Goal: Task Accomplishment & Management: Use online tool/utility

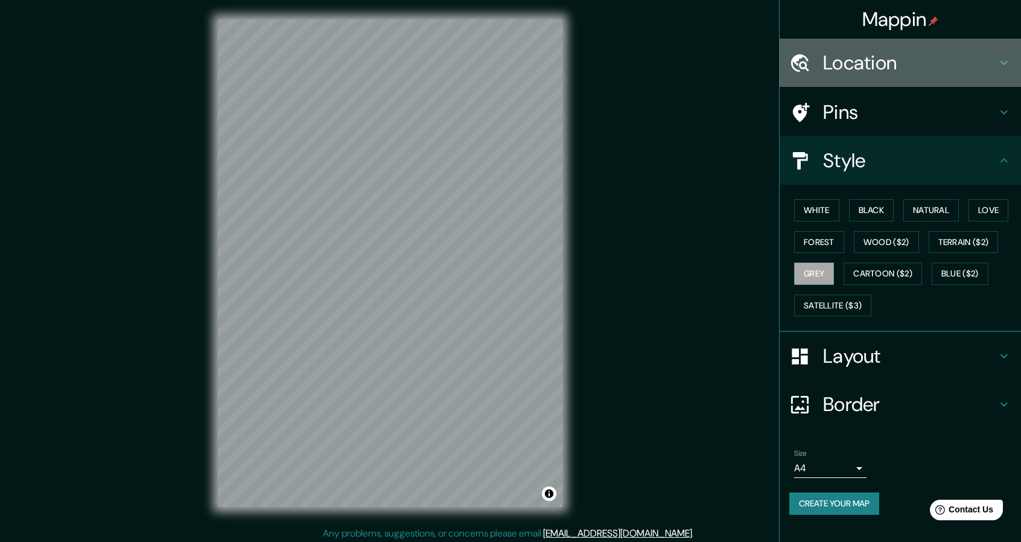
click at [912, 59] on h4 "Location" at bounding box center [910, 63] width 174 height 24
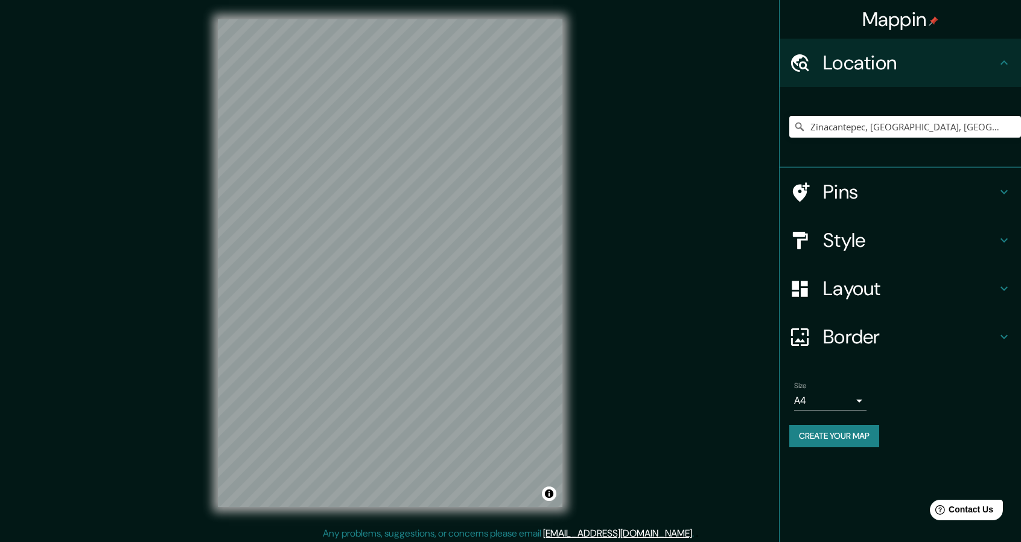
click at [912, 64] on h4 "Location" at bounding box center [910, 63] width 174 height 24
click at [997, 65] on div "Location" at bounding box center [900, 63] width 241 height 48
click at [1005, 67] on icon at bounding box center [1004, 63] width 14 height 14
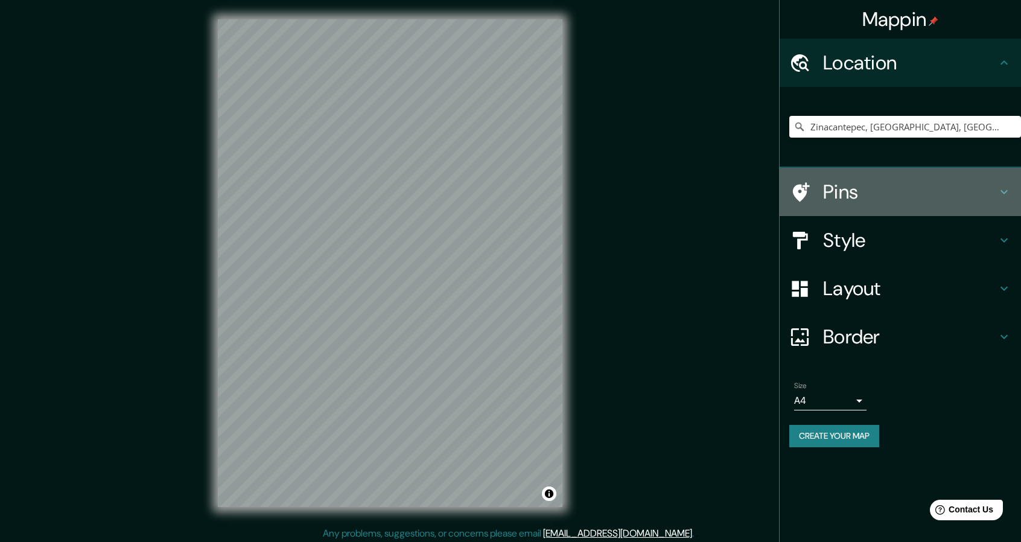
click at [919, 191] on h4 "Pins" at bounding box center [910, 192] width 174 height 24
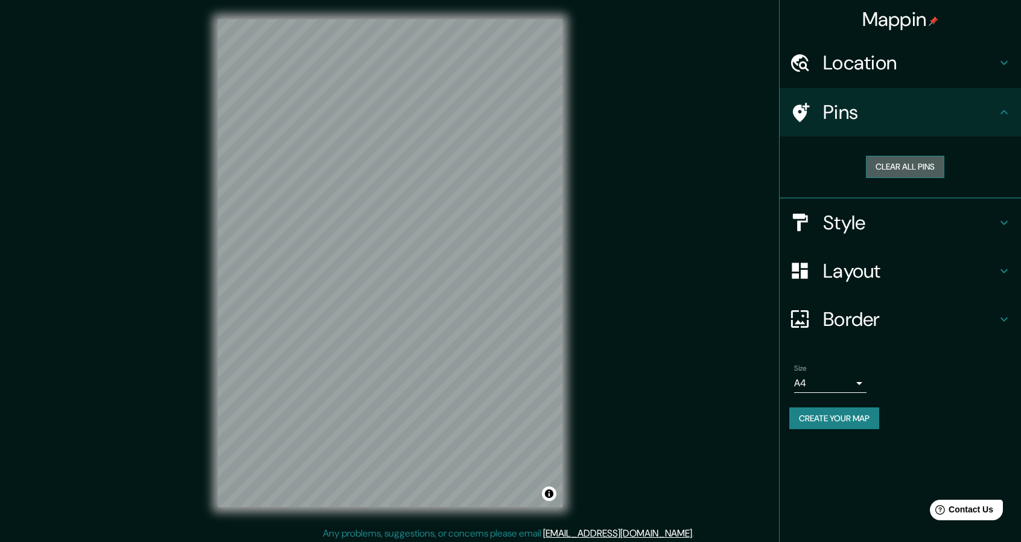
click at [907, 165] on button "Clear all pins" at bounding box center [905, 167] width 78 height 22
click at [916, 164] on button "Clear all pins" at bounding box center [905, 167] width 78 height 22
click at [908, 165] on button "Clear all pins" at bounding box center [905, 167] width 78 height 22
click at [938, 219] on h4 "Style" at bounding box center [910, 223] width 174 height 24
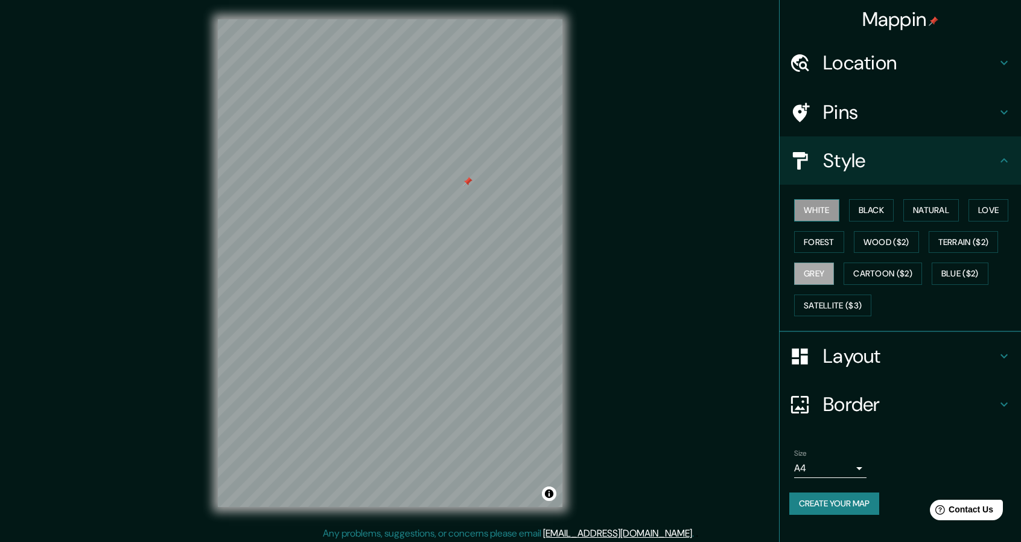
click at [823, 220] on button "White" at bounding box center [816, 210] width 45 height 22
click at [875, 215] on button "Black" at bounding box center [871, 210] width 45 height 22
click at [943, 205] on button "Natural" at bounding box center [932, 210] width 56 height 22
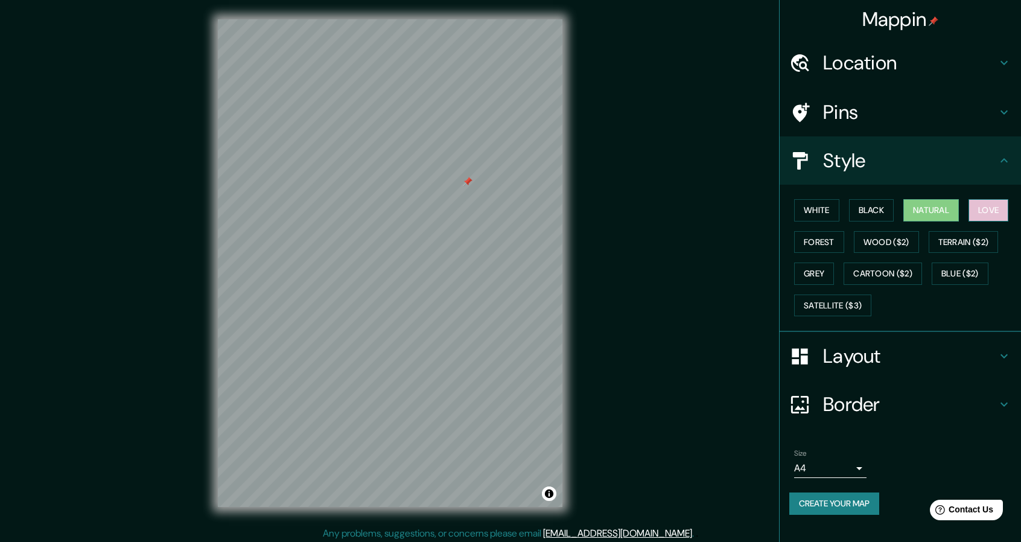
click at [983, 211] on button "Love" at bounding box center [989, 210] width 40 height 22
click at [817, 238] on button "Forest" at bounding box center [819, 242] width 50 height 22
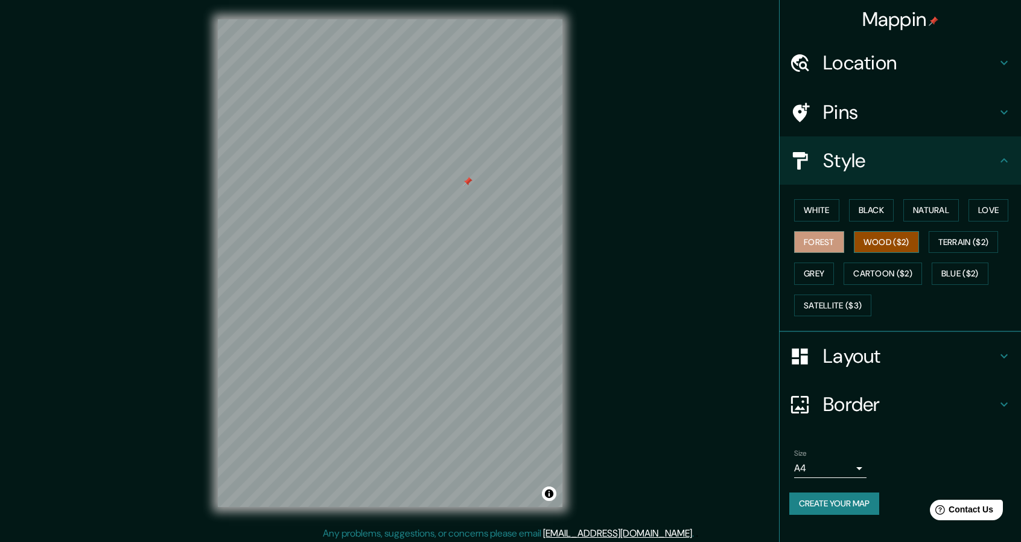
click at [896, 242] on button "Wood ($2)" at bounding box center [886, 242] width 65 height 22
click at [949, 238] on button "Terrain ($2)" at bounding box center [964, 242] width 70 height 22
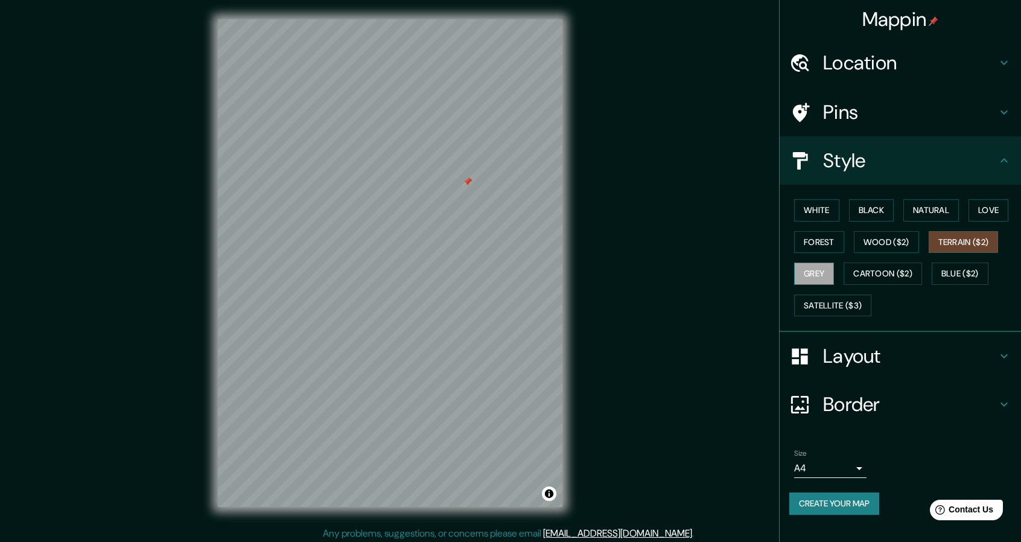
click at [820, 276] on button "Grey" at bounding box center [814, 274] width 40 height 22
click at [857, 205] on button "Black" at bounding box center [871, 210] width 45 height 22
click at [833, 209] on button "White" at bounding box center [816, 210] width 45 height 22
click at [829, 273] on button "Grey" at bounding box center [814, 274] width 40 height 22
click at [832, 212] on button "White" at bounding box center [816, 210] width 45 height 22
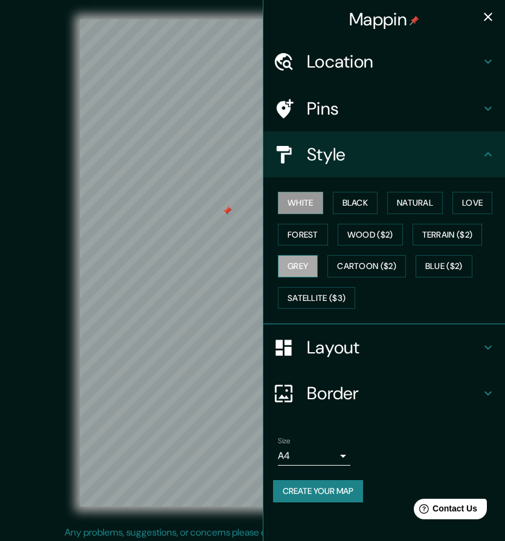
click at [295, 257] on button "Grey" at bounding box center [298, 266] width 40 height 22
click at [420, 293] on div "White Black Natural Love Forest Wood ($2) Terrain ($2) Grey Cartoon ($2) Blue (…" at bounding box center [389, 250] width 232 height 127
click at [316, 203] on button "White" at bounding box center [300, 203] width 45 height 22
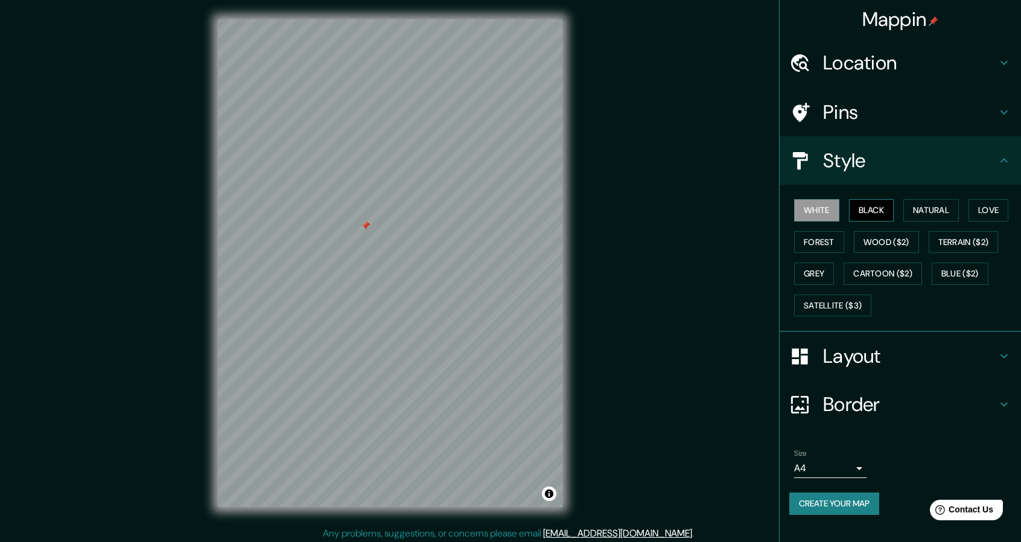
click at [873, 211] on button "Black" at bounding box center [871, 210] width 45 height 22
click at [913, 214] on button "Natural" at bounding box center [932, 210] width 56 height 22
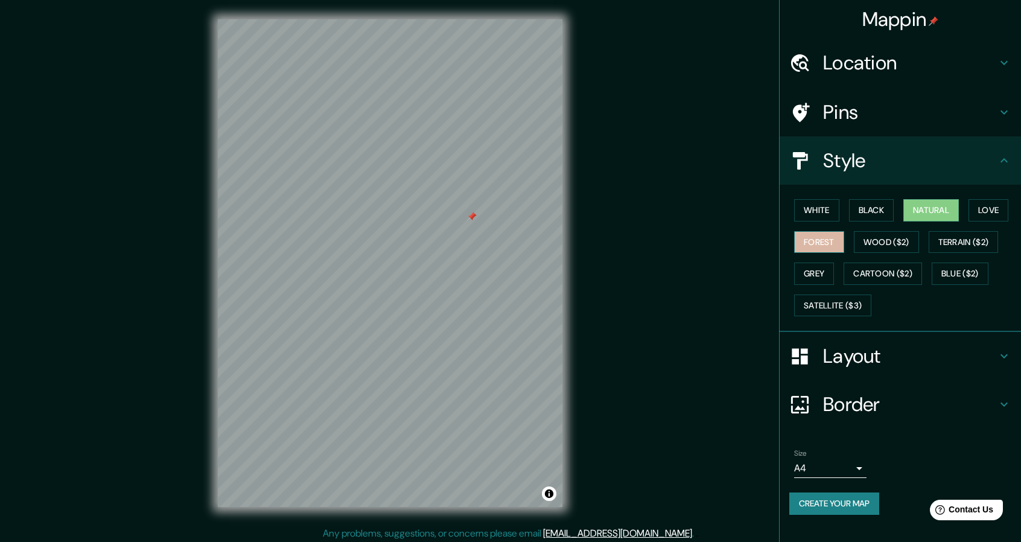
click at [830, 244] on button "Forest" at bounding box center [819, 242] width 50 height 22
drag, startPoint x: 612, startPoint y: 284, endPoint x: 688, endPoint y: 278, distance: 76.3
click at [692, 278] on div "© Mapbox © OpenStreetMap Improve this map" at bounding box center [390, 263] width 919 height 488
click at [804, 209] on button "White" at bounding box center [816, 210] width 45 height 22
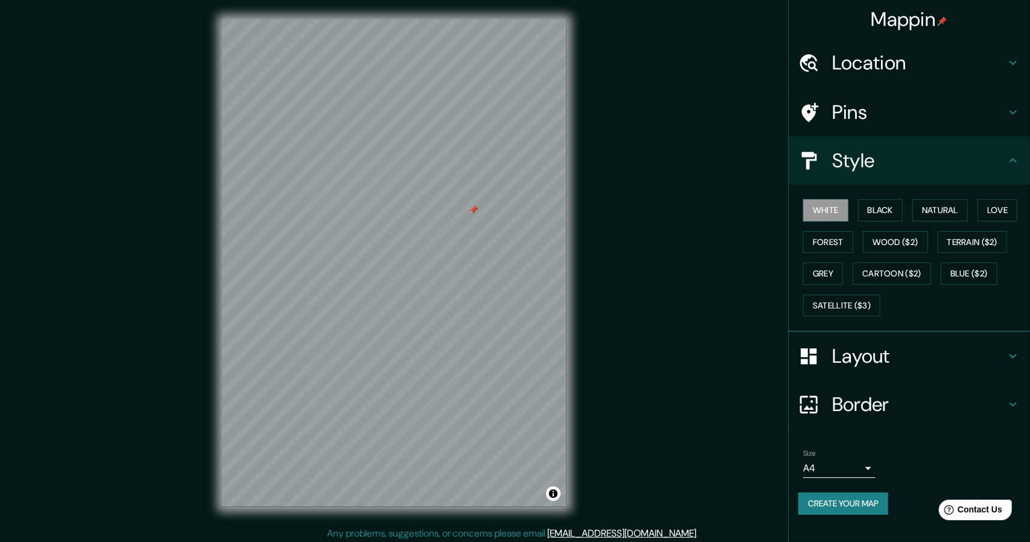
click at [852, 474] on body "Mappin Location [GEOGRAPHIC_DATA], [GEOGRAPHIC_DATA], [GEOGRAPHIC_DATA] Pins St…" at bounding box center [515, 271] width 1030 height 542
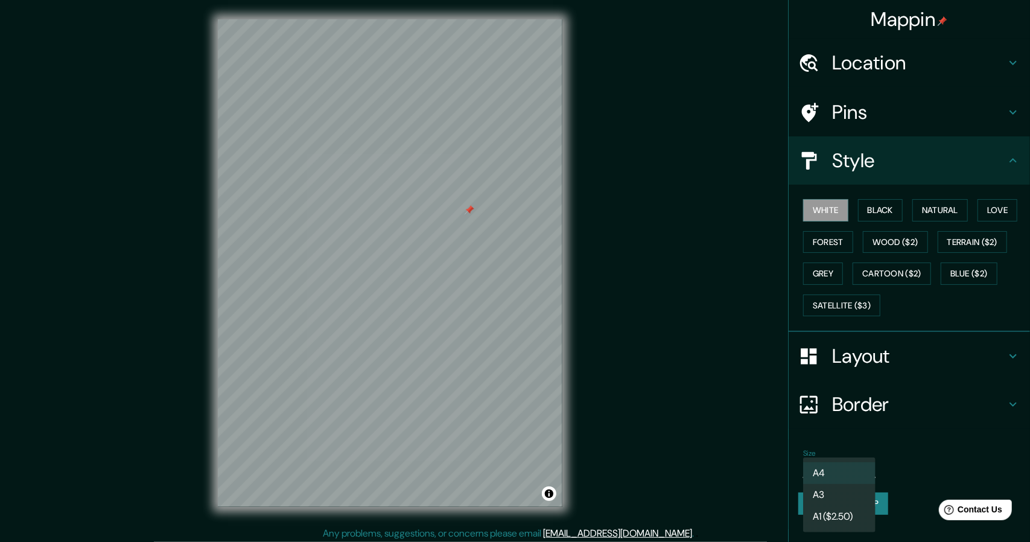
click at [846, 499] on li "A3" at bounding box center [839, 495] width 72 height 22
click at [852, 466] on body "Mappin Location [GEOGRAPHIC_DATA], [GEOGRAPHIC_DATA], [GEOGRAPHIC_DATA] Pins St…" at bounding box center [515, 271] width 1030 height 542
click at [848, 482] on li "A4" at bounding box center [839, 473] width 72 height 22
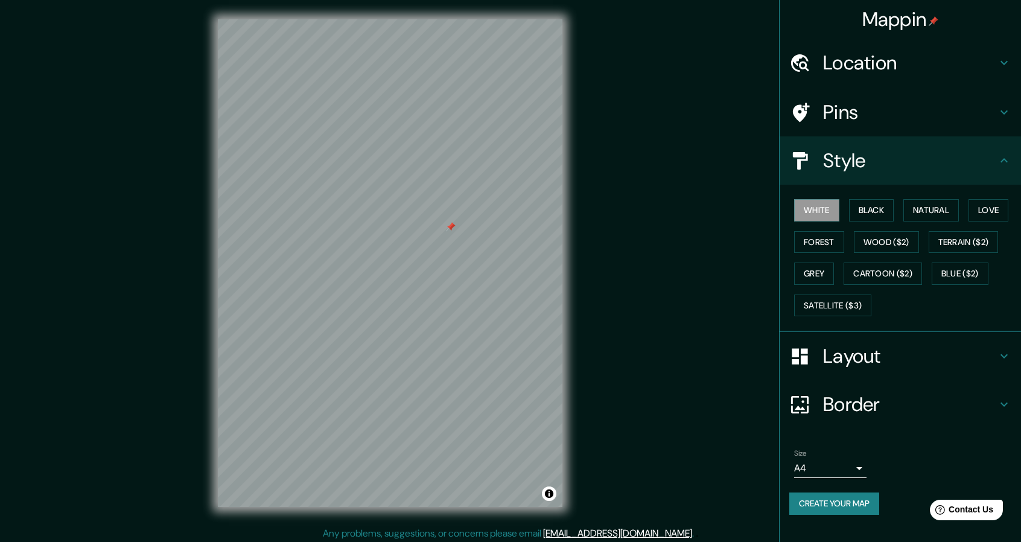
click at [876, 364] on h4 "Layout" at bounding box center [910, 356] width 174 height 24
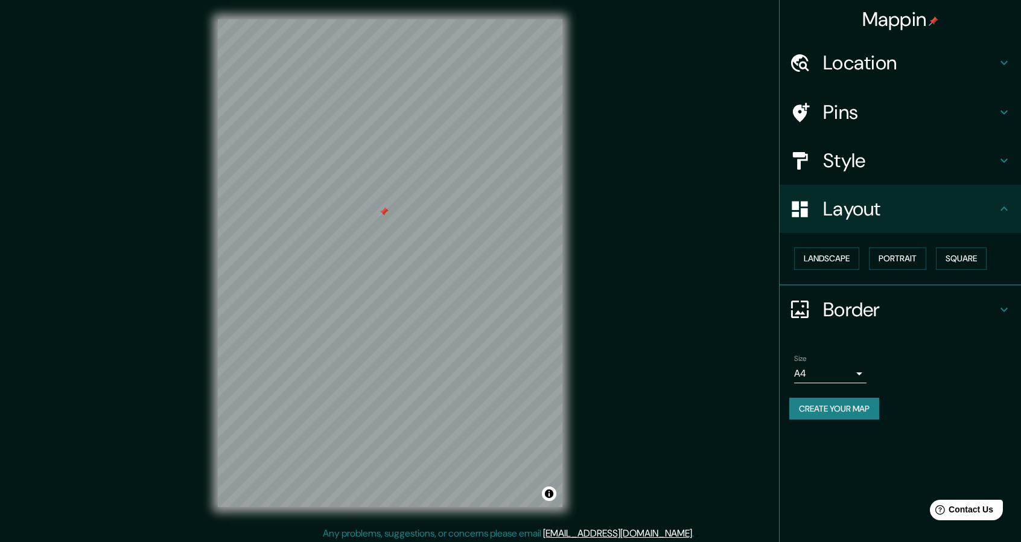
click at [865, 413] on button "Create your map" at bounding box center [835, 409] width 90 height 22
click at [814, 406] on div "Create your map" at bounding box center [901, 409] width 222 height 22
click at [898, 313] on h4 "Border" at bounding box center [910, 310] width 174 height 24
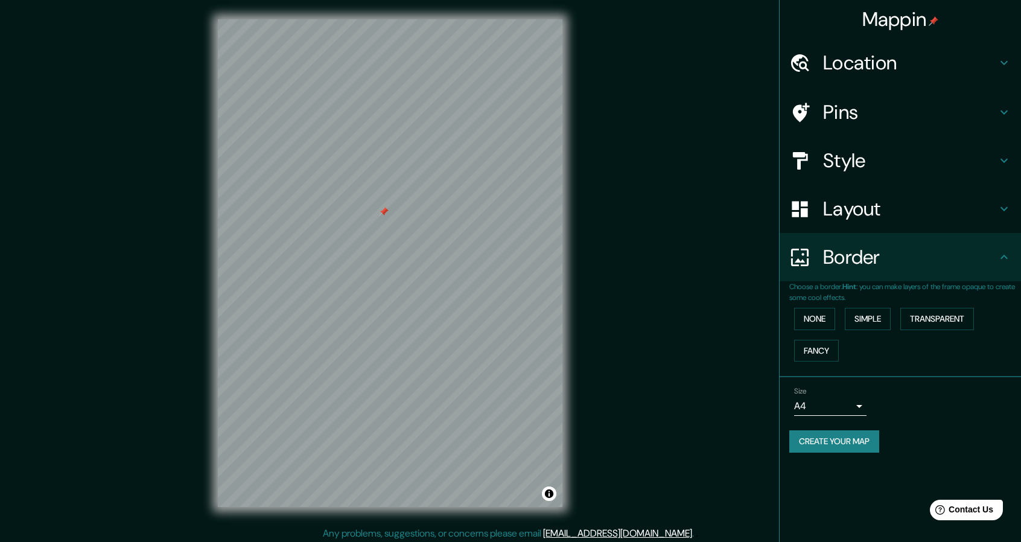
click at [928, 277] on div "Border" at bounding box center [900, 257] width 241 height 48
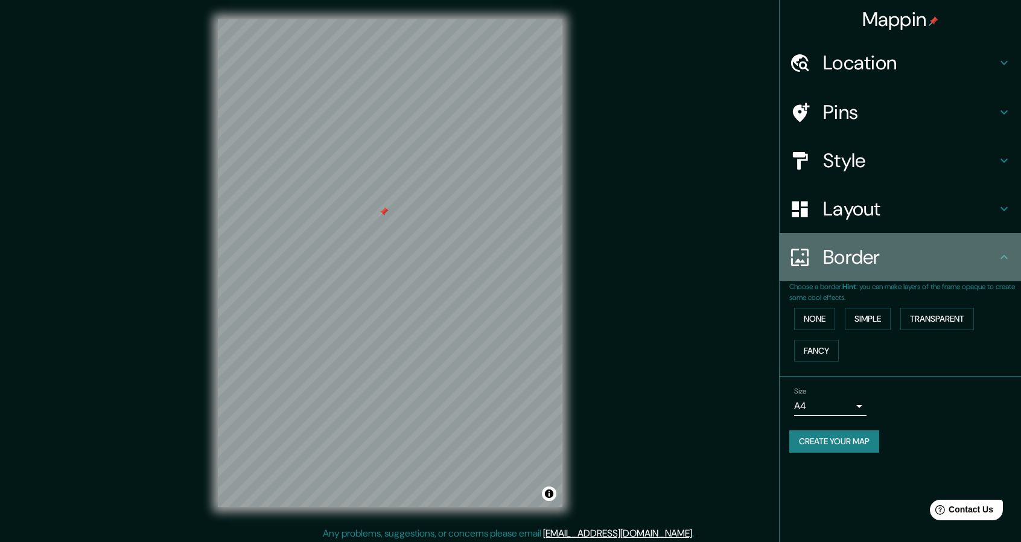
click at [918, 251] on h4 "Border" at bounding box center [910, 257] width 174 height 24
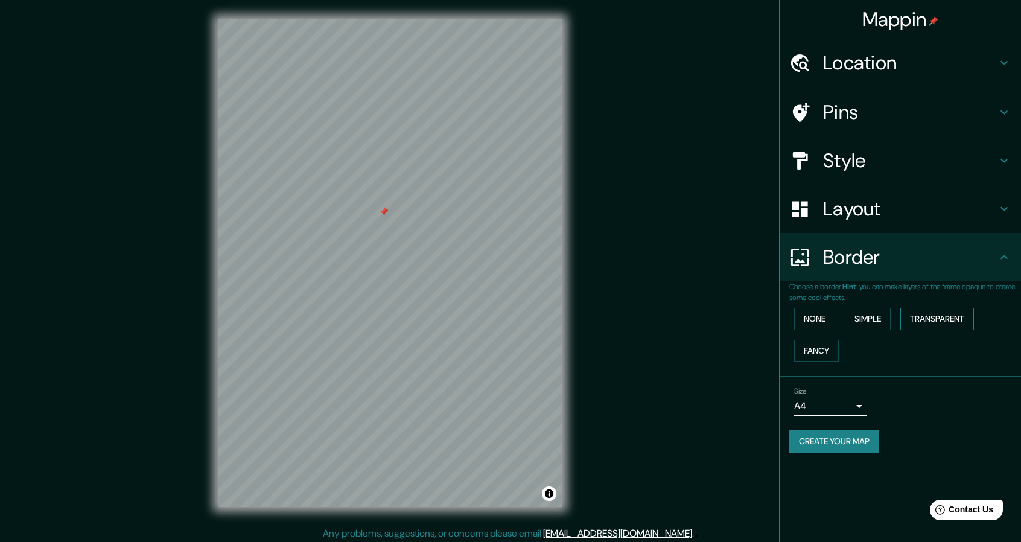
click at [921, 316] on button "Transparent" at bounding box center [938, 319] width 74 height 22
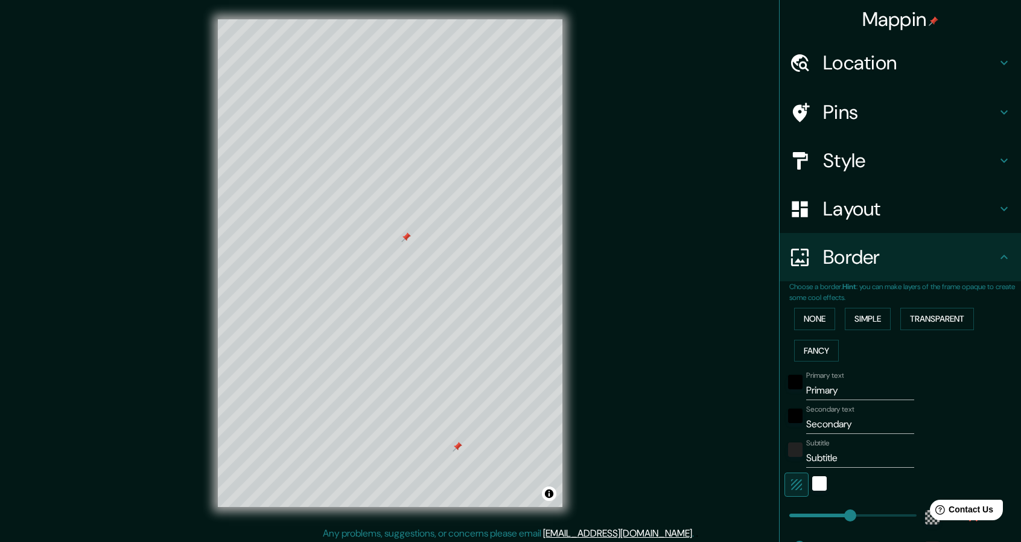
drag, startPoint x: 435, startPoint y: 422, endPoint x: 456, endPoint y: 435, distance: 25.0
click at [456, 442] on div at bounding box center [458, 447] width 10 height 10
click at [663, 389] on div "© Mapbox © OpenStreetMap Improve this map" at bounding box center [390, 263] width 919 height 488
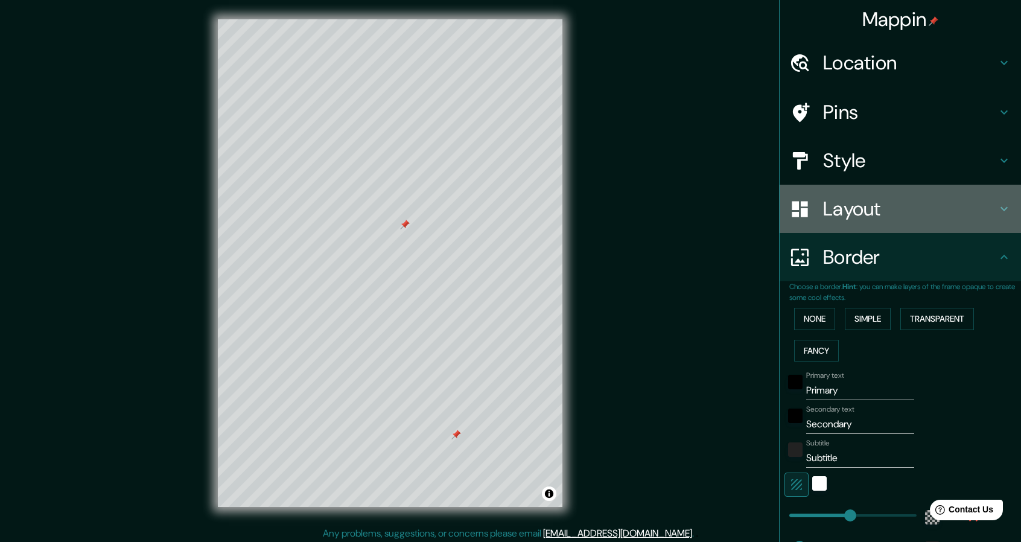
click at [873, 201] on h4 "Layout" at bounding box center [910, 209] width 174 height 24
type input "274"
type input "46"
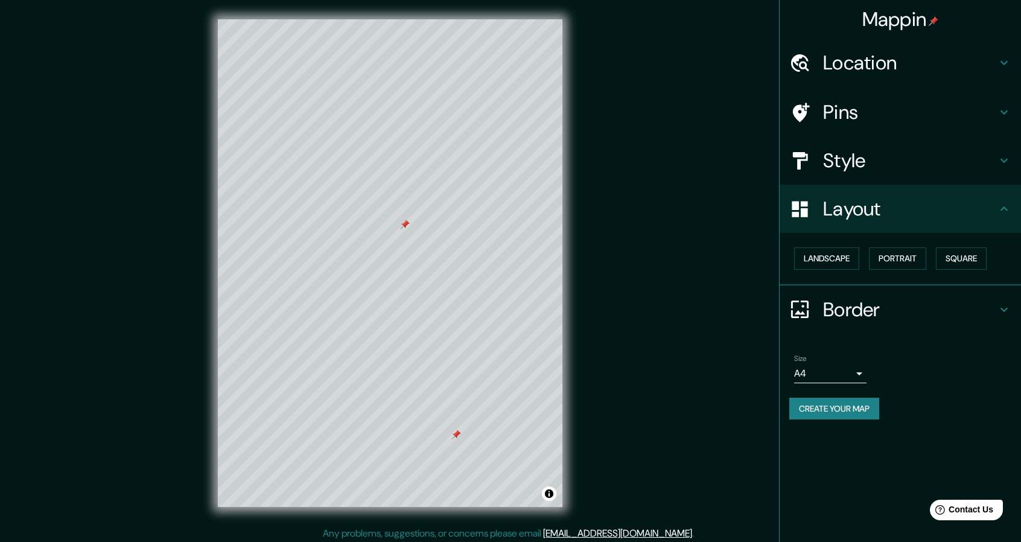
click at [886, 172] on h4 "Style" at bounding box center [910, 160] width 174 height 24
type input "274"
type input "46"
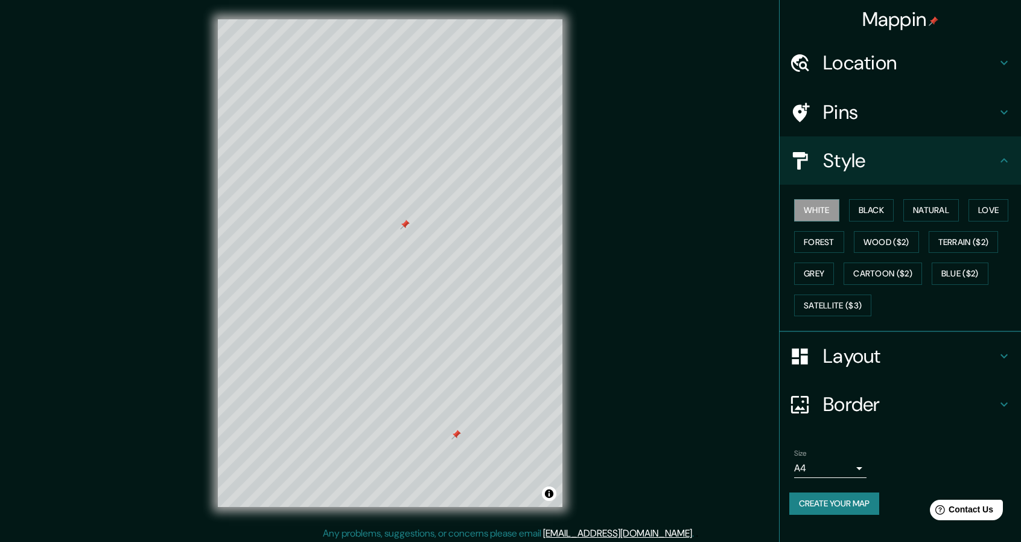
click at [896, 121] on h4 "Pins" at bounding box center [910, 112] width 174 height 24
type input "274"
type input "46"
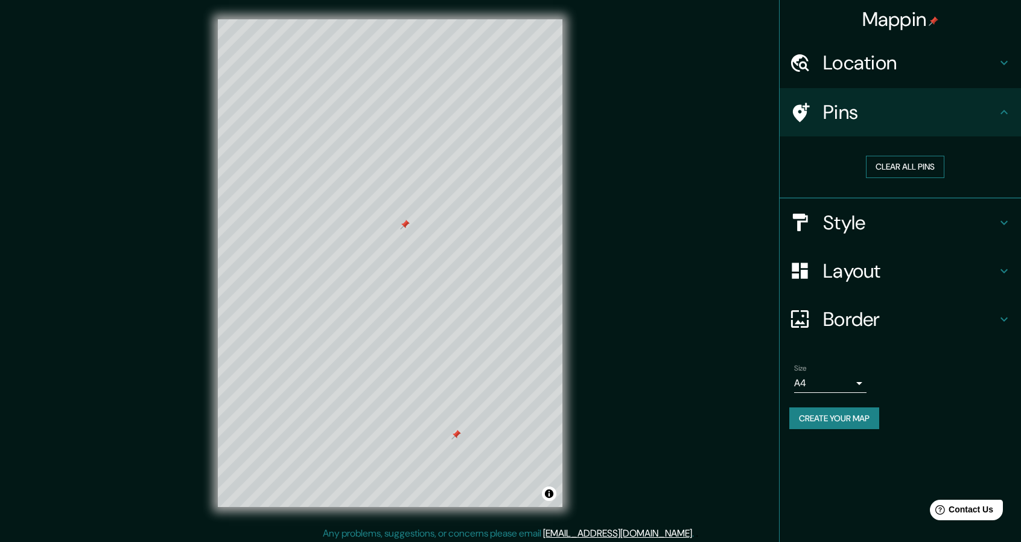
click at [925, 171] on button "Clear all pins" at bounding box center [905, 167] width 78 height 22
click at [936, 110] on h4 "Pins" at bounding box center [910, 112] width 174 height 24
click at [972, 306] on div "Border" at bounding box center [900, 319] width 241 height 48
type input "274"
type input "46"
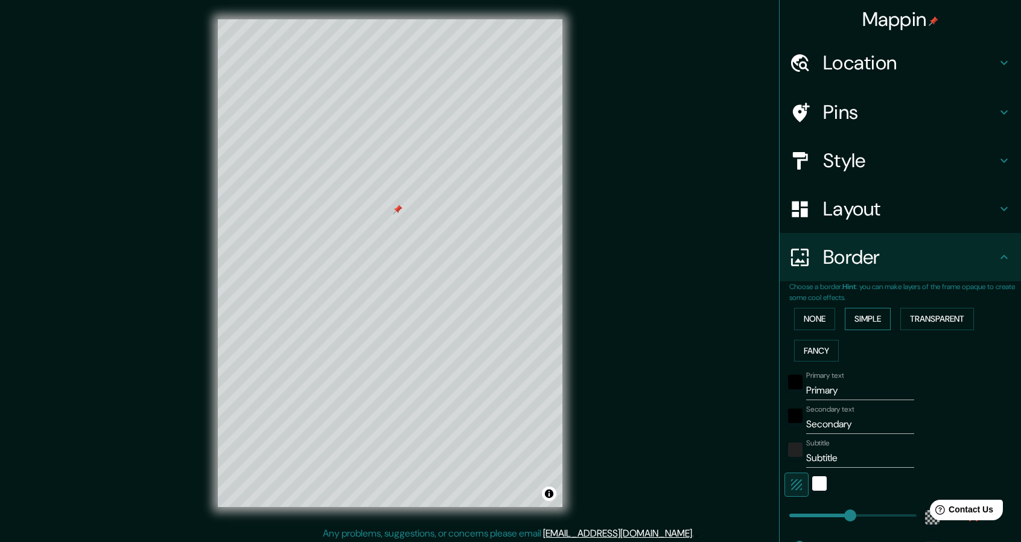
click at [865, 320] on button "Simple" at bounding box center [868, 319] width 46 height 22
click at [902, 324] on button "Transparent" at bounding box center [938, 319] width 74 height 22
click at [798, 357] on button "Fancy" at bounding box center [816, 351] width 45 height 22
click at [933, 322] on button "Transparent" at bounding box center [938, 319] width 74 height 22
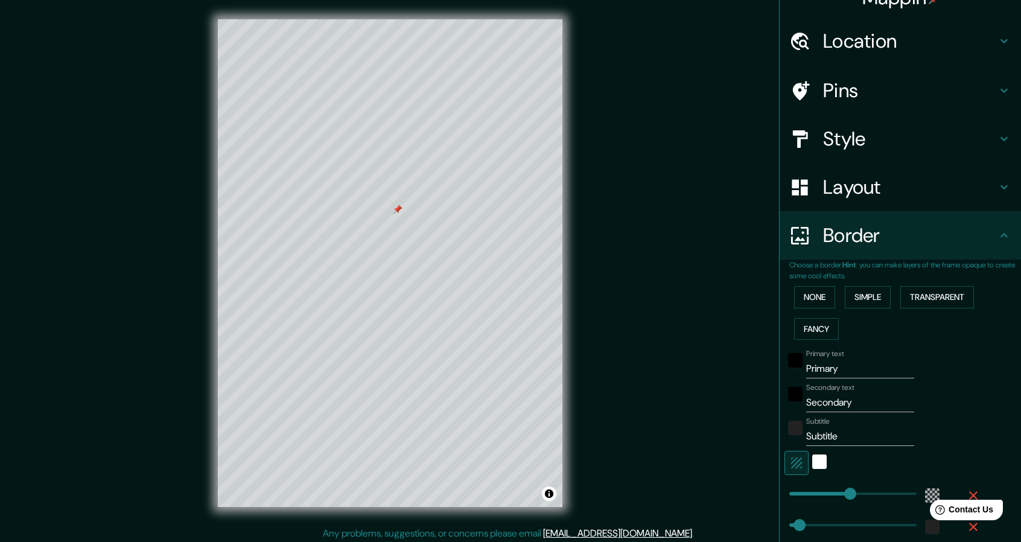
scroll to position [143, 0]
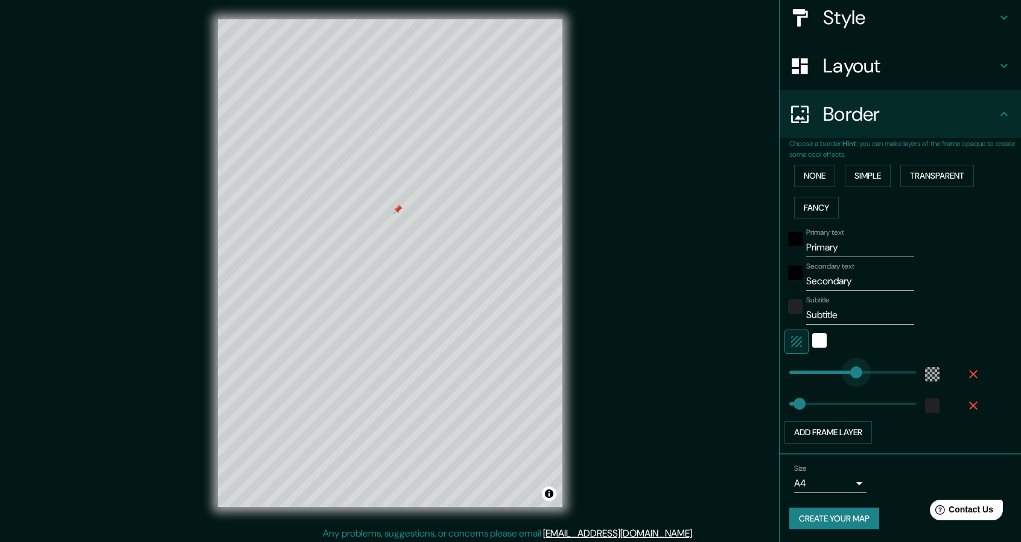
type input "261"
type input "46"
type input "524"
drag, startPoint x: 843, startPoint y: 370, endPoint x: 898, endPoint y: 368, distance: 55.0
type input "46"
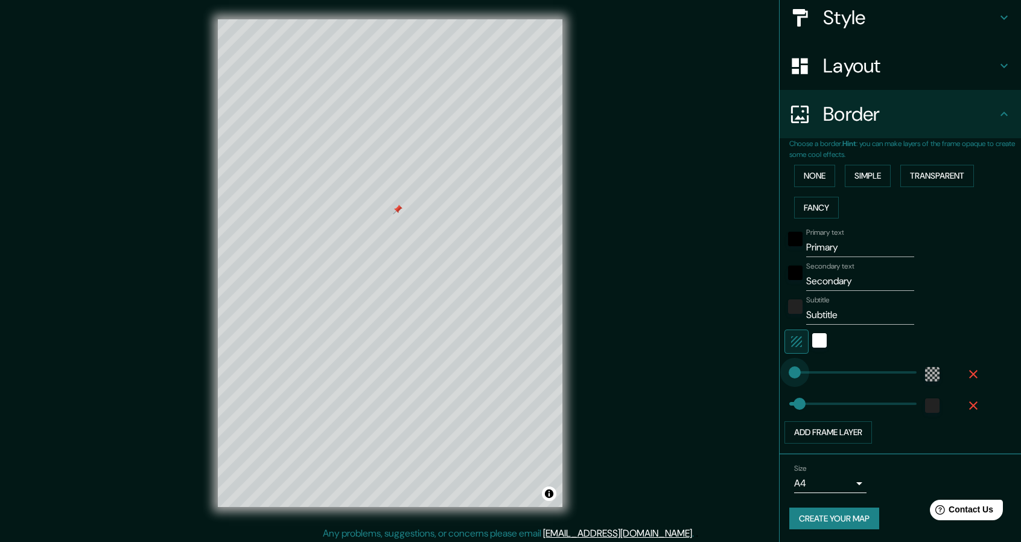
type input "31"
drag, startPoint x: 887, startPoint y: 371, endPoint x: 787, endPoint y: 381, distance: 100.8
type input "332"
drag, startPoint x: 797, startPoint y: 406, endPoint x: 854, endPoint y: 406, distance: 57.3
type input "80"
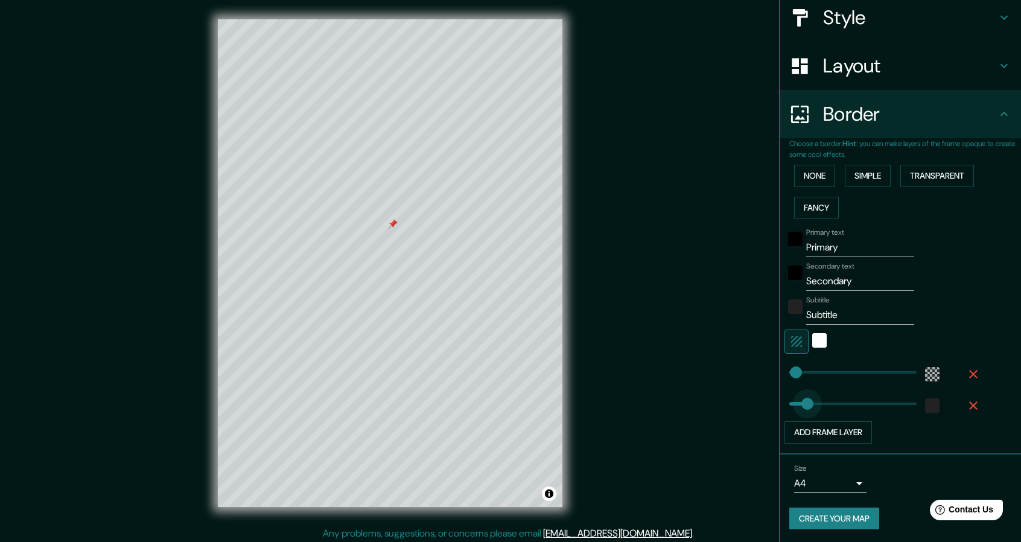
drag, startPoint x: 857, startPoint y: 406, endPoint x: 798, endPoint y: 407, distance: 59.2
type input "25"
drag, startPoint x: 798, startPoint y: 407, endPoint x: 786, endPoint y: 409, distance: 12.1
type input "31"
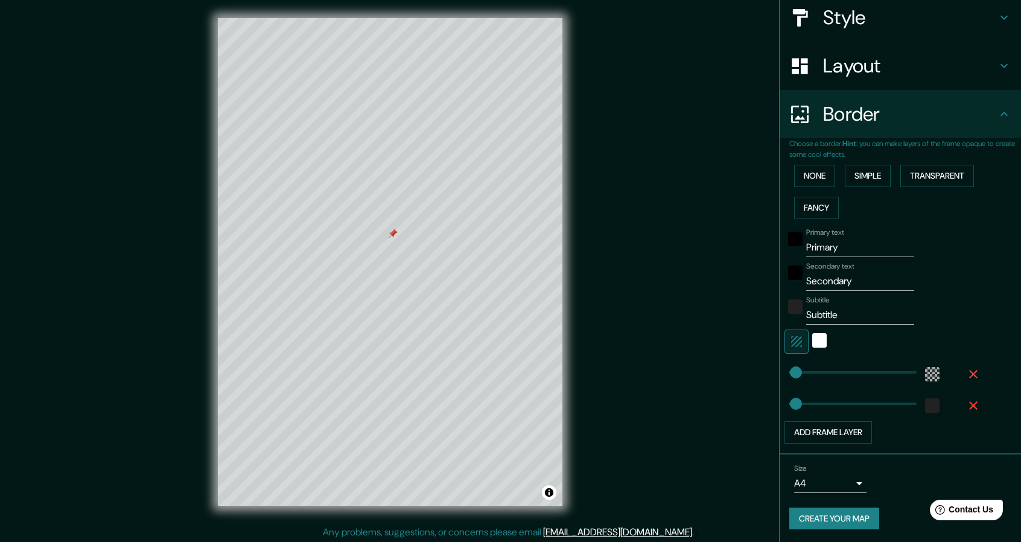
scroll to position [4, 0]
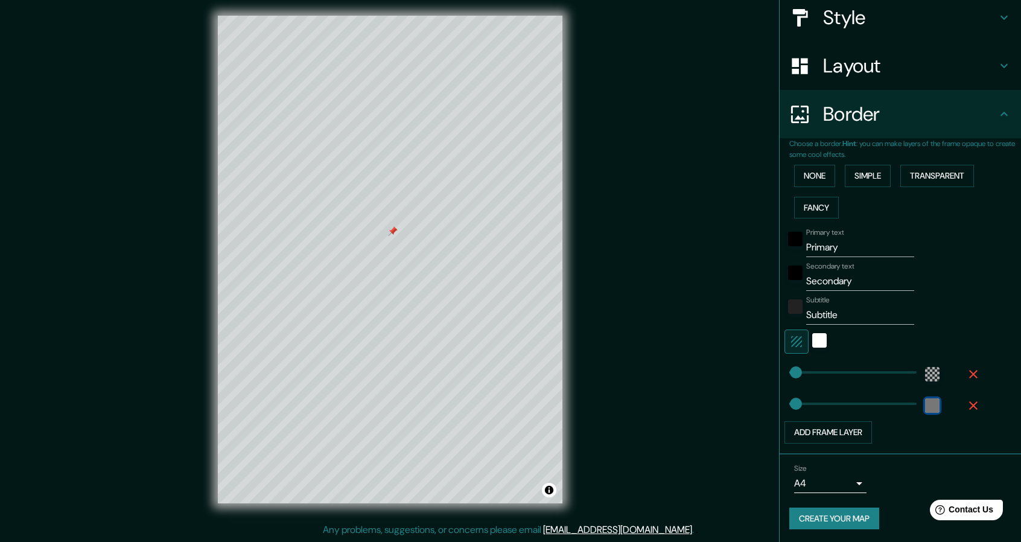
click at [925, 403] on div "color-222222" at bounding box center [932, 405] width 14 height 14
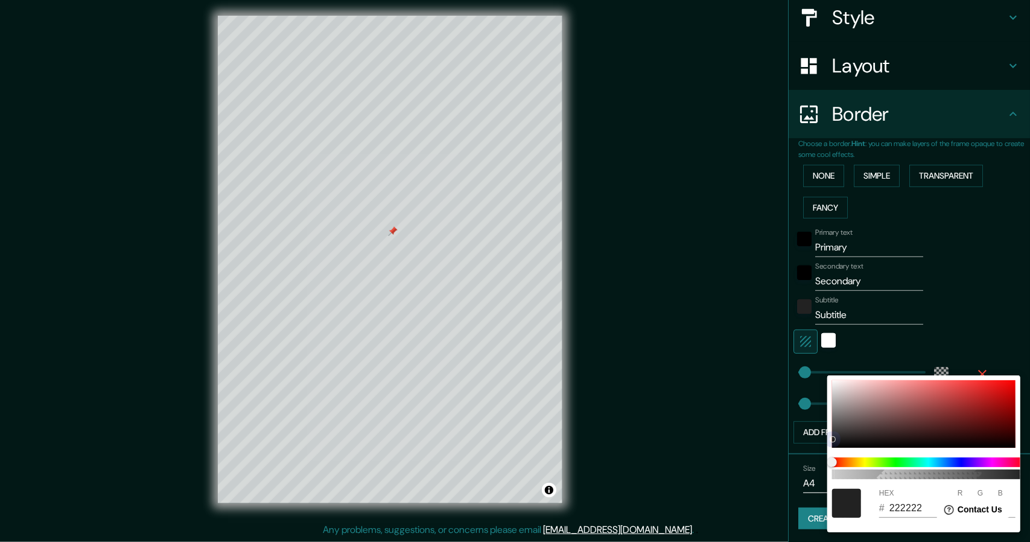
type input "635E5E"
type input "99"
type input "94"
type input "C6BEBE"
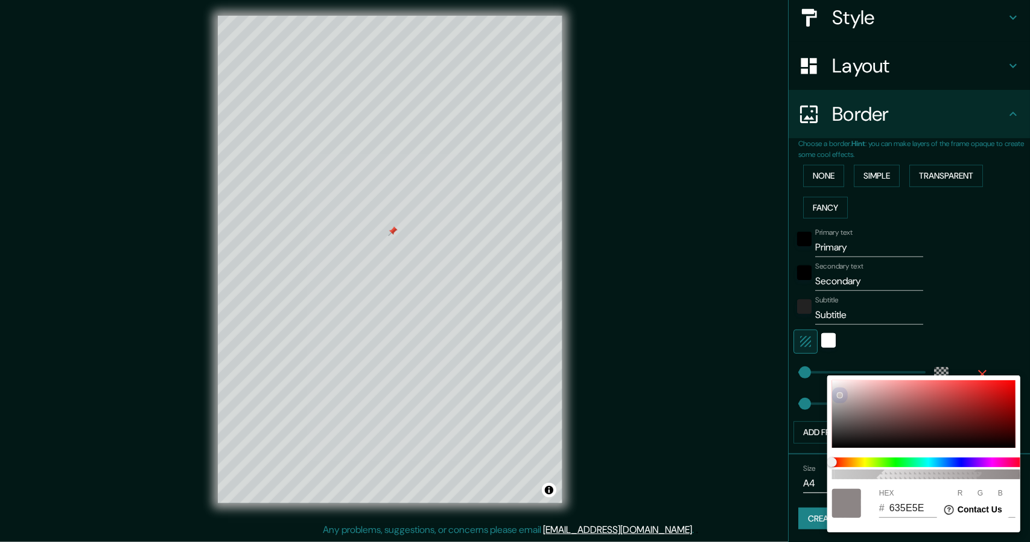
type input "198"
type input "190"
type input "D8D0D0"
type input "216"
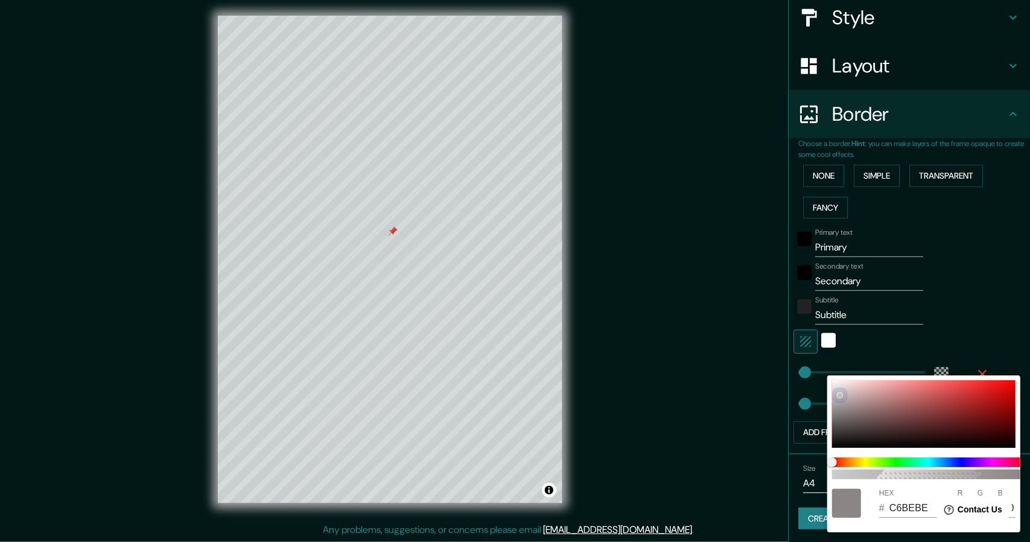
type input "208"
type input "DACDCD"
type input "218"
type input "205"
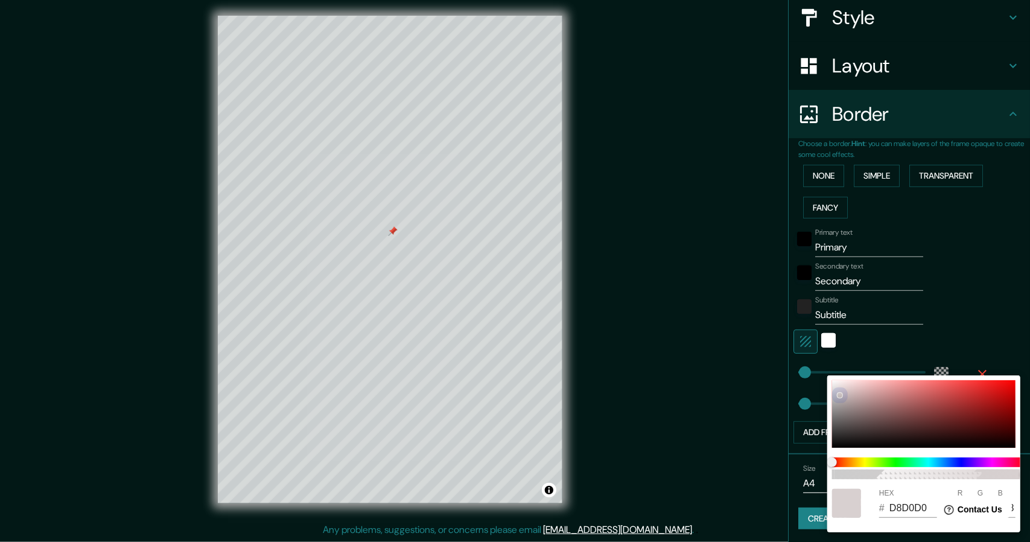
type input "205"
type input "DDCECE"
type input "221"
type input "206"
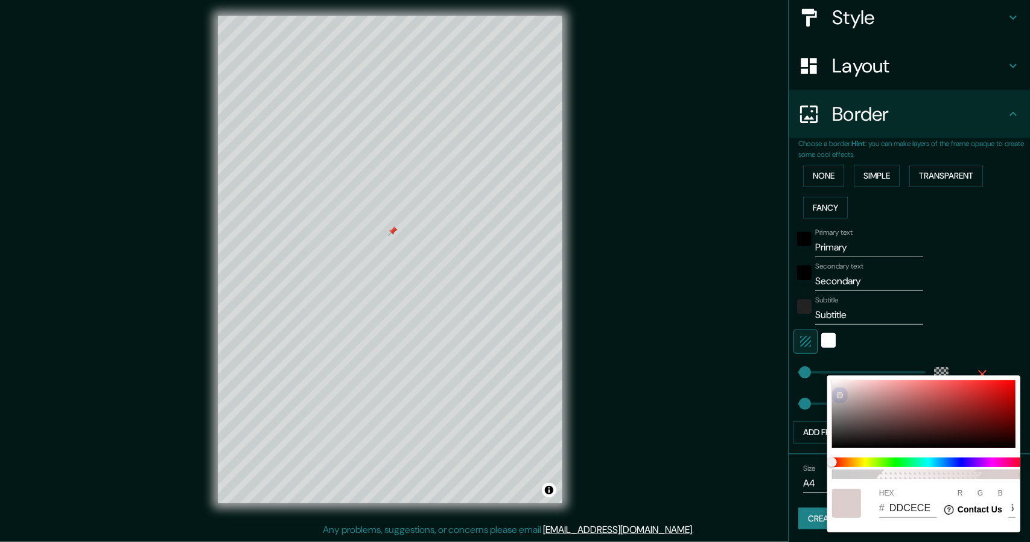
type input "E1D2D2"
type input "225"
type input "210"
type input "E18484"
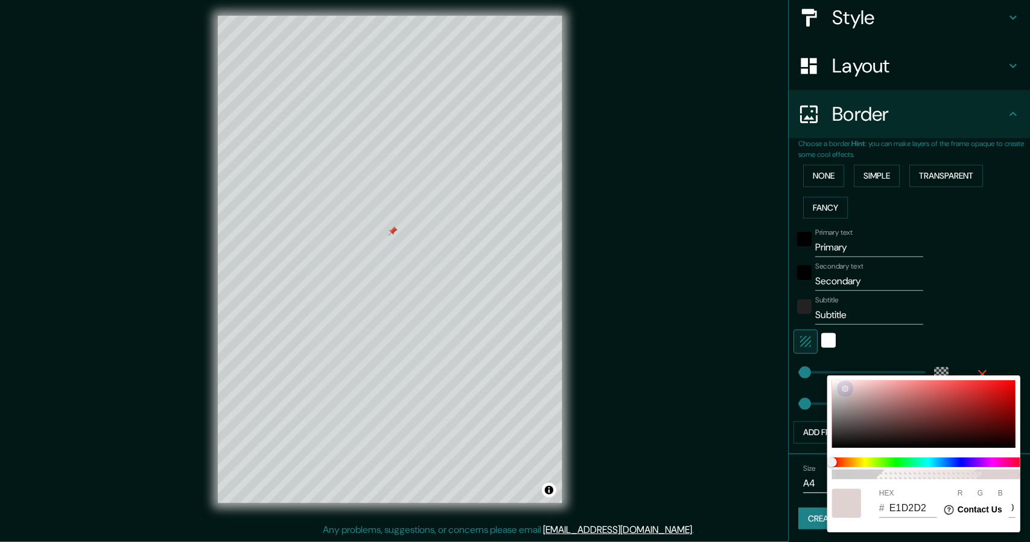
type input "225"
type input "132"
type input "DD3C3C"
type input "221"
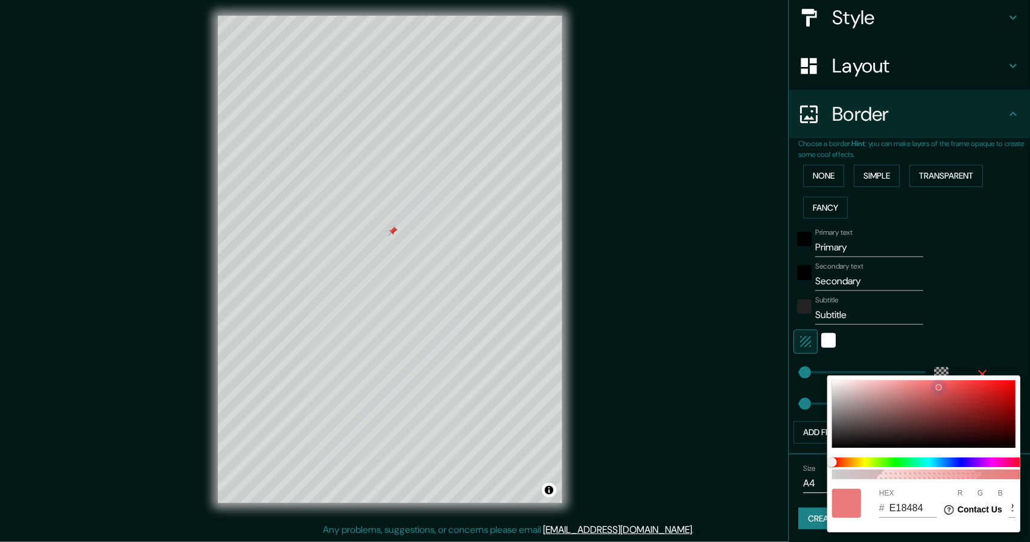
type input "60"
type input "DA3535"
type input "218"
type input "53"
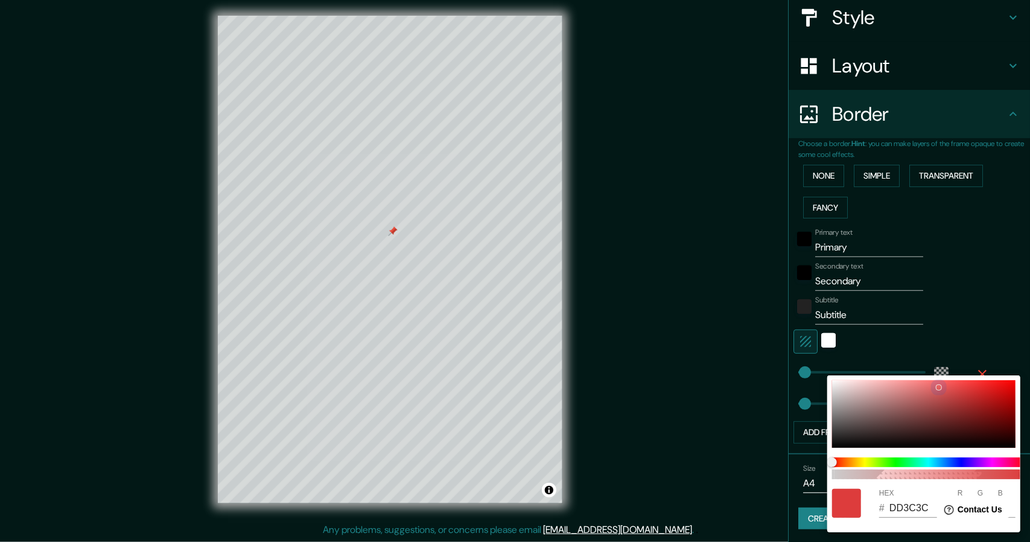
type input "53"
type input "D83535"
type input "216"
type input "A11A1A"
type input "161"
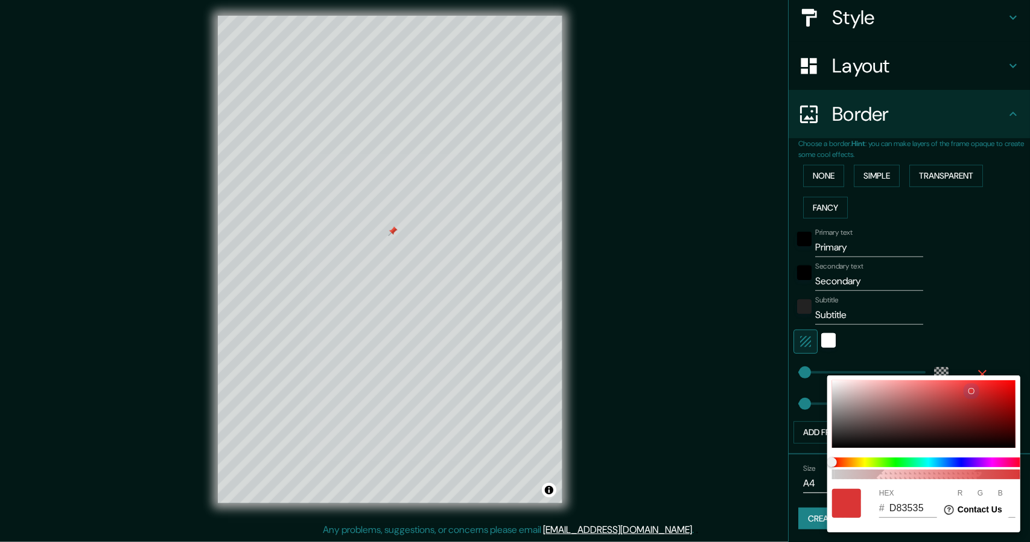
type input "26"
type input "6A1616"
type input "106"
type input "22"
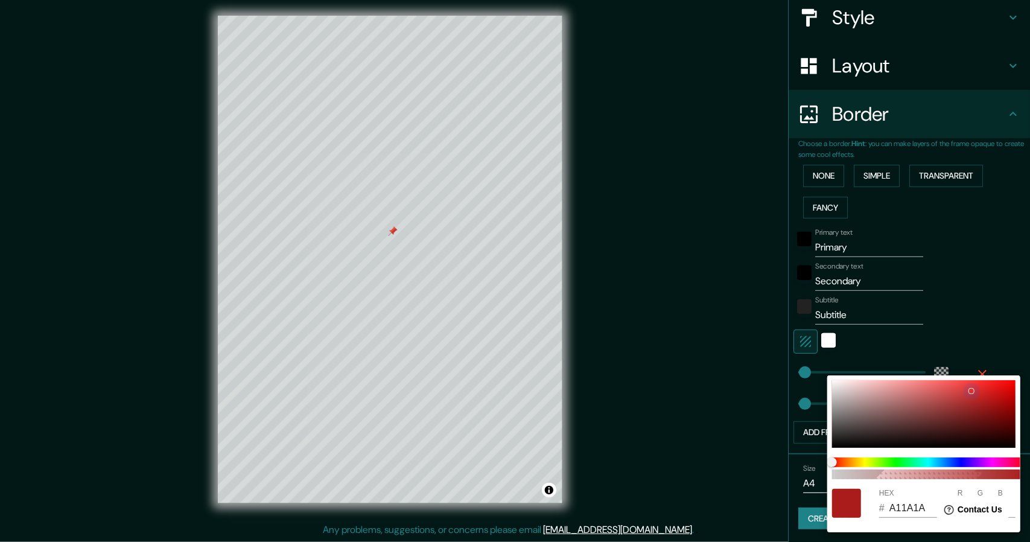
type input "22"
type input "4C1515"
type input "76"
type input "21"
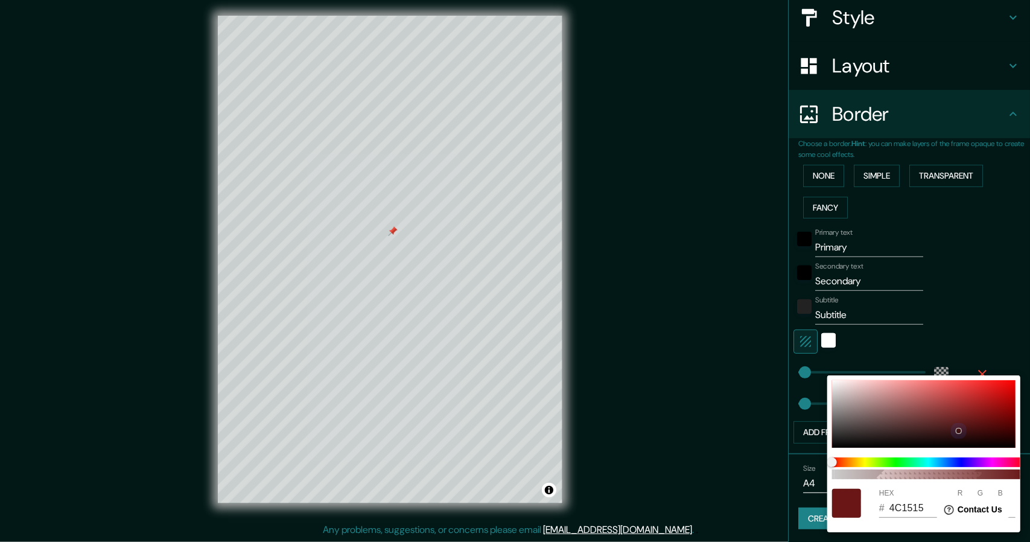
type input "401414"
type input "64"
type input "20"
type input "3E1414"
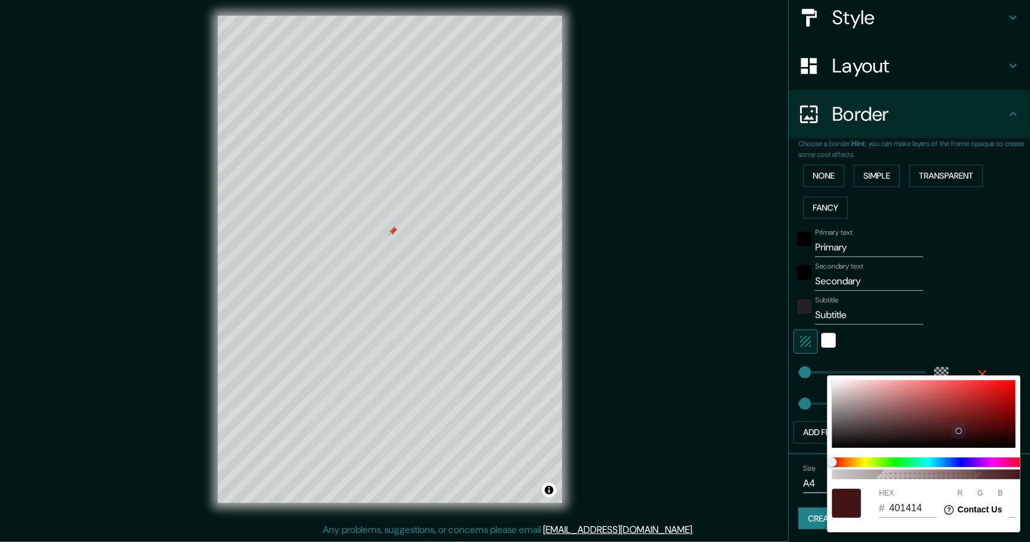
type input "62"
type input "571818"
type input "87"
type input "24"
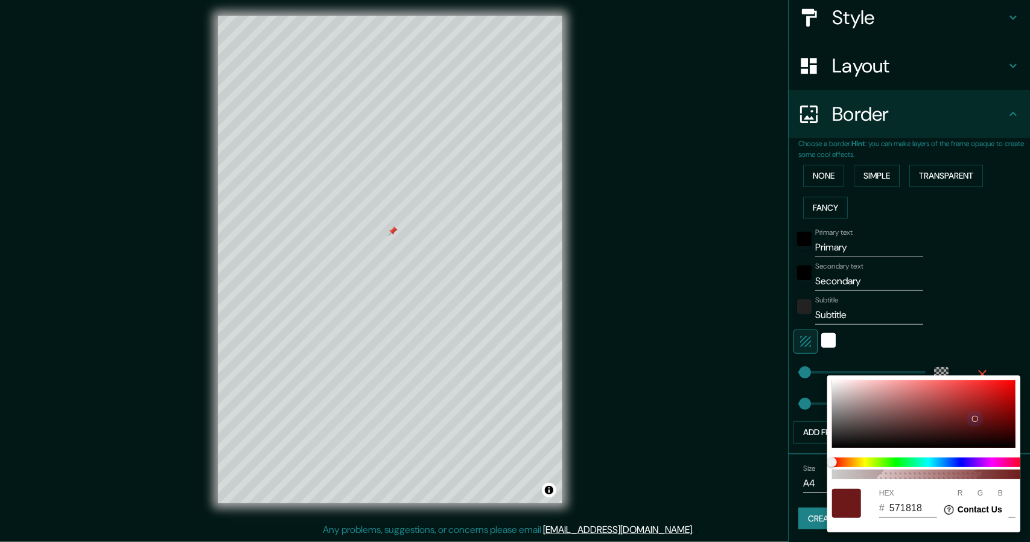
type input "6E1818"
type input "110"
type input "24"
type input "6A1717"
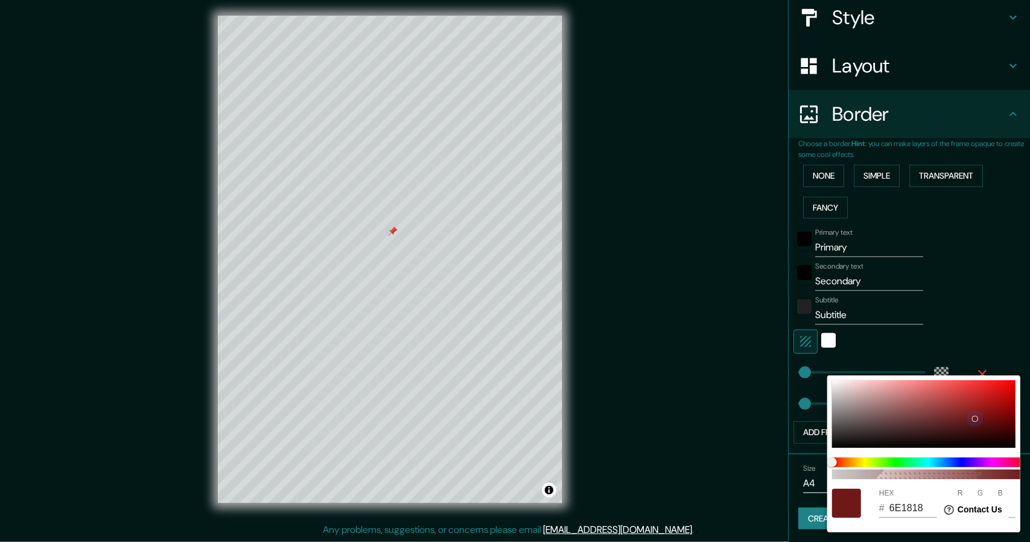
type input "106"
type input "23"
type input "8E1212"
type input "142"
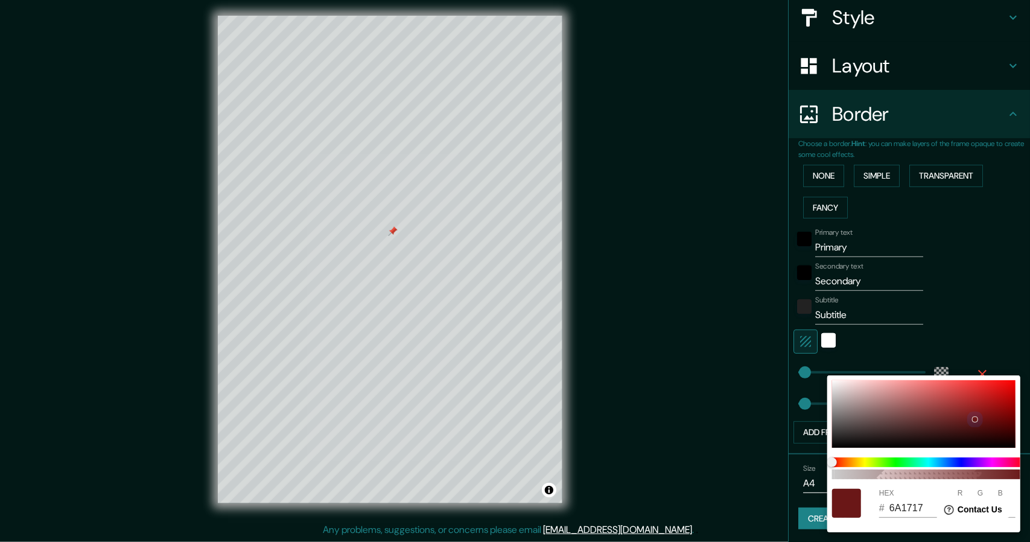
type input "18"
type input "770B0B"
type input "119"
type input "11"
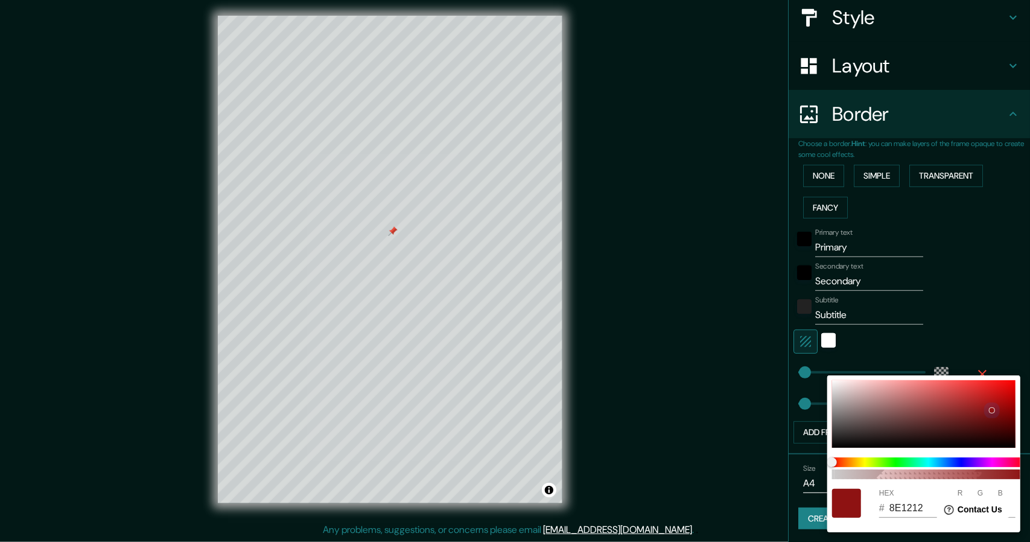
type input "11"
type input "7C0808"
type input "124"
type input "8"
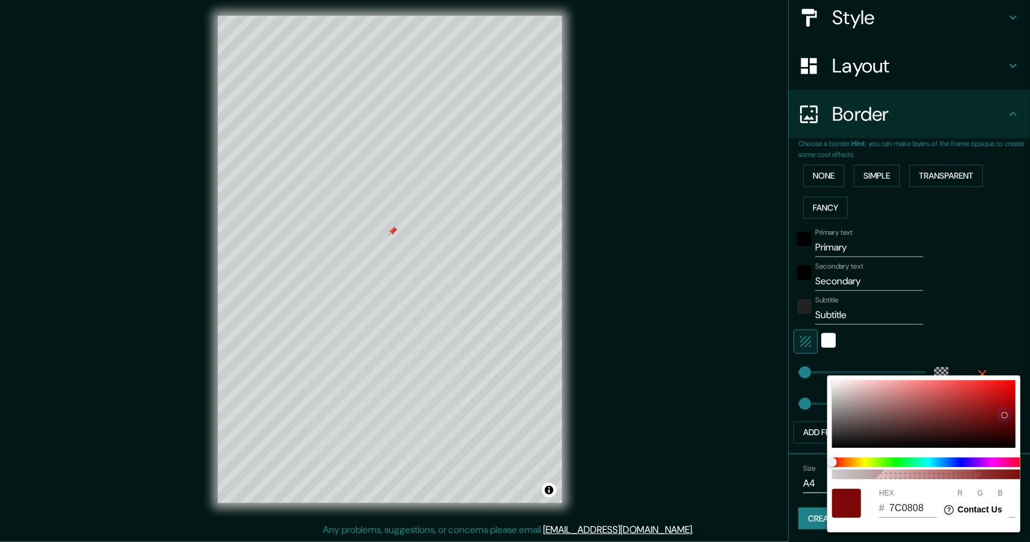
type input "8A0505"
type input "138"
type input "5"
type input "8C0505"
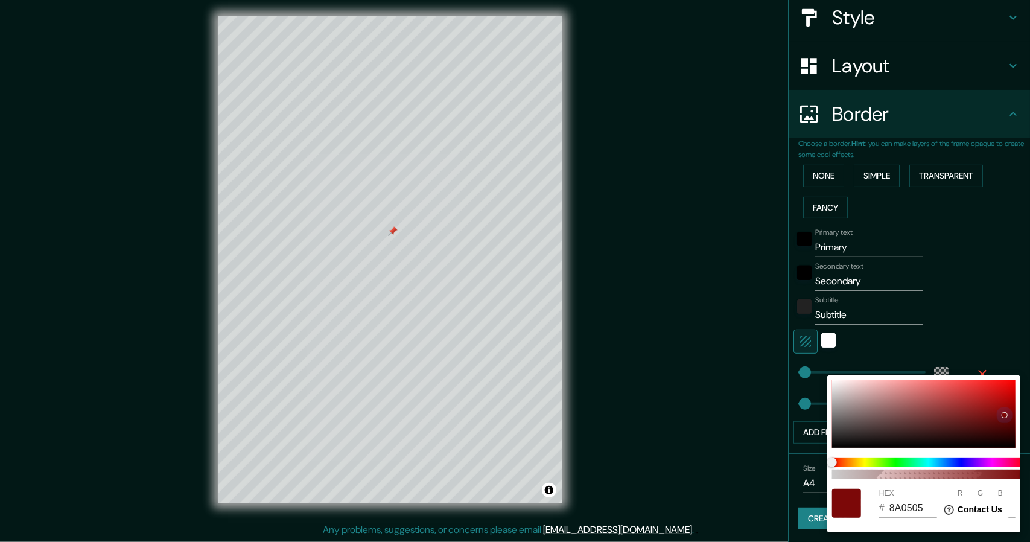
type input "140"
type input "930202"
type input "147"
type input "2"
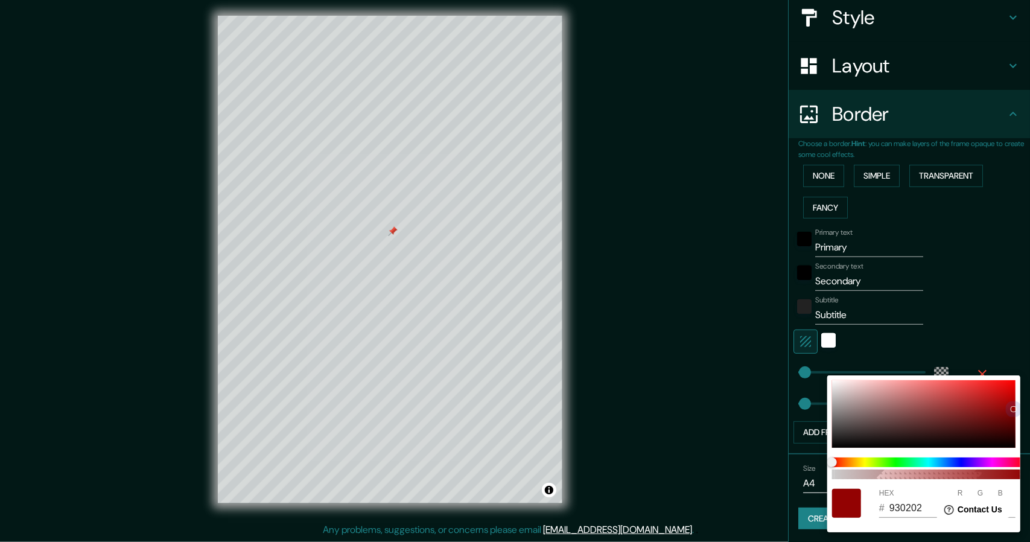
type input "DA0303"
type input "218"
type input "3"
type input "DF0404"
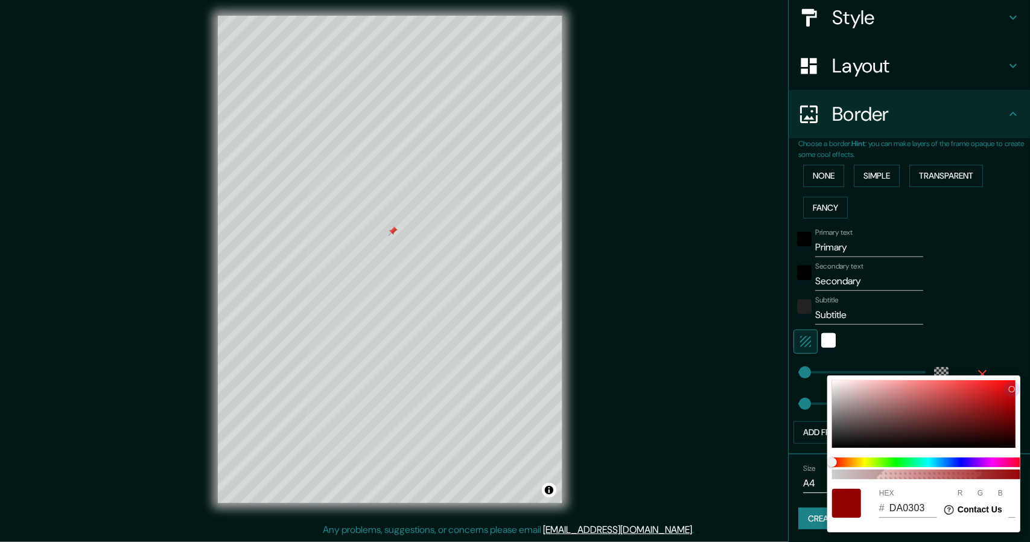
type input "223"
type input "4"
type input "CC0303"
type input "204"
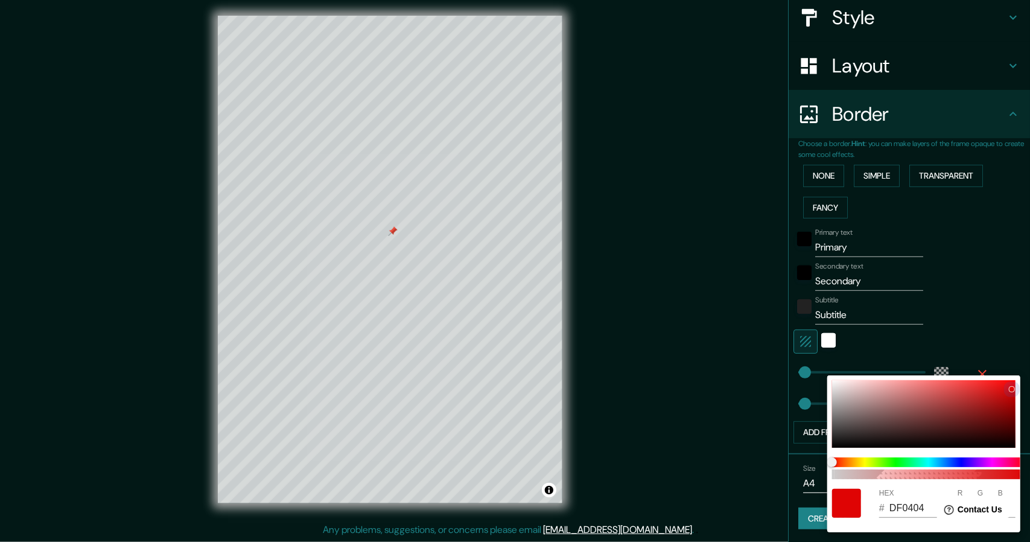
type input "3"
type input "C60101"
type input "198"
type input "1"
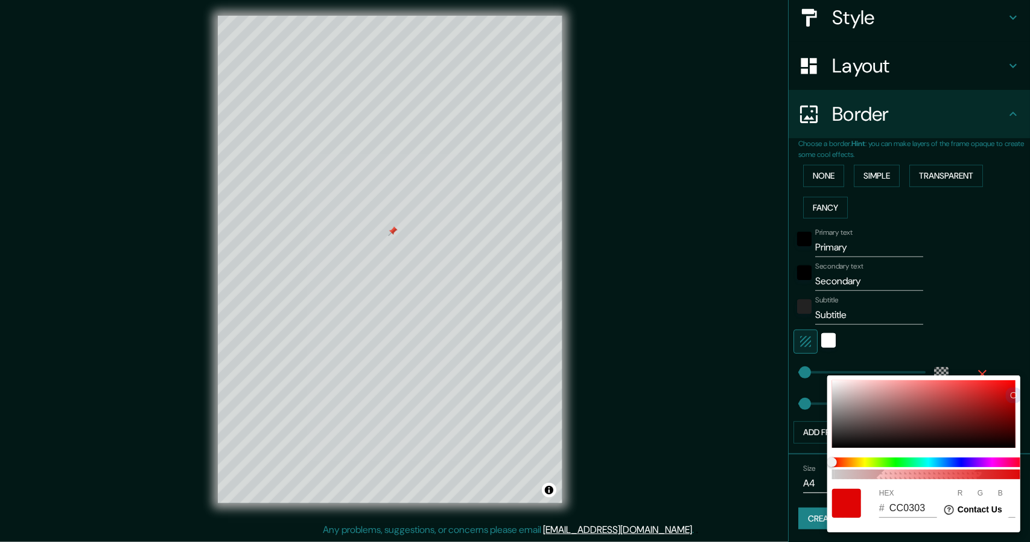
type input "1"
type input "B10000"
type input "177"
type input "0"
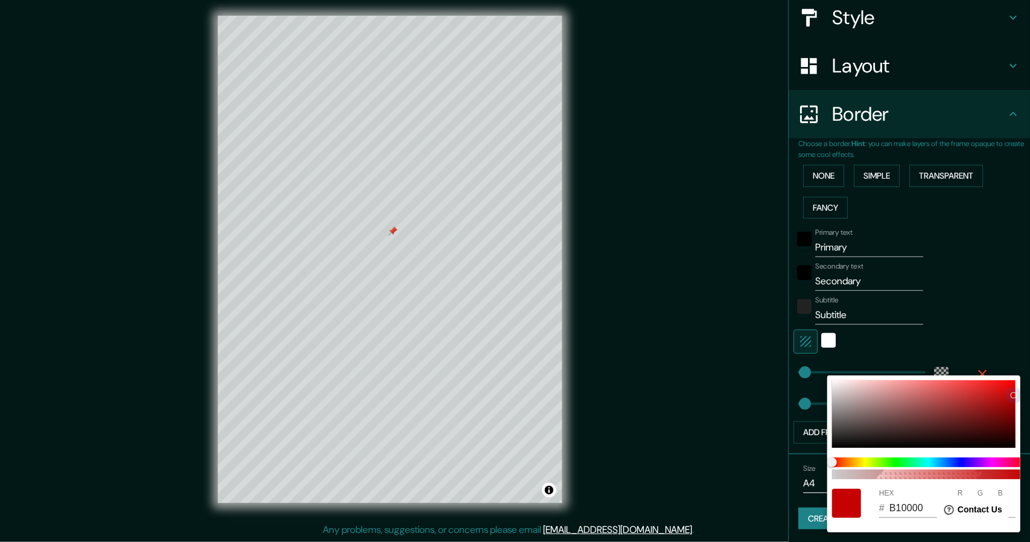
type input "[DATE]"
type input "172"
drag, startPoint x: 837, startPoint y: 435, endPoint x: 1015, endPoint y: 402, distance: 181.7
click at [1015, 402] on div at bounding box center [924, 414] width 184 height 68
click at [804, 537] on div at bounding box center [515, 271] width 1030 height 542
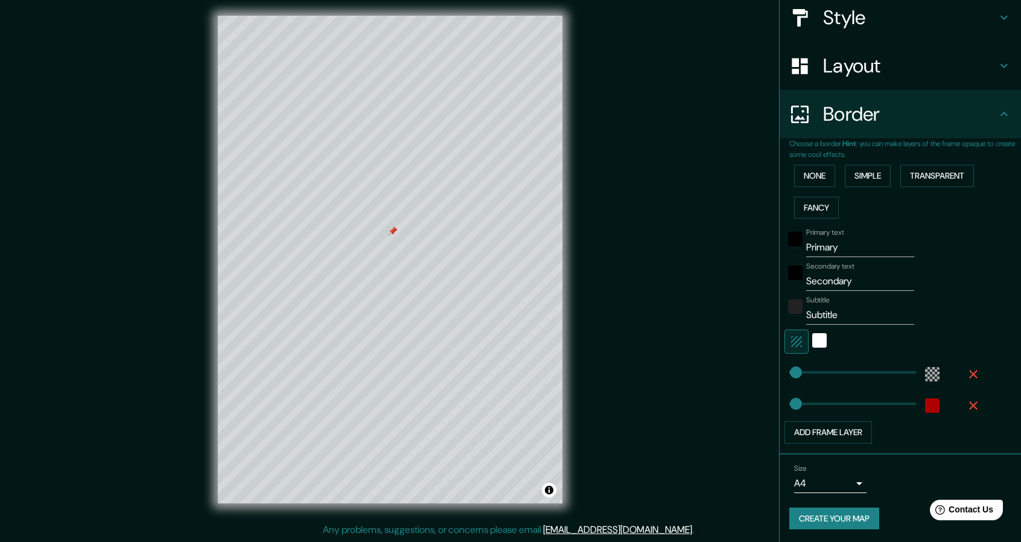
click at [841, 246] on input "Primary" at bounding box center [860, 247] width 108 height 19
drag, startPoint x: 841, startPoint y: 246, endPoint x: 781, endPoint y: 249, distance: 59.8
click at [785, 249] on div "Primary text Primary" at bounding box center [884, 242] width 198 height 29
type input "[PERSON_NAME]"
click at [823, 429] on button "Add frame layer" at bounding box center [829, 432] width 88 height 22
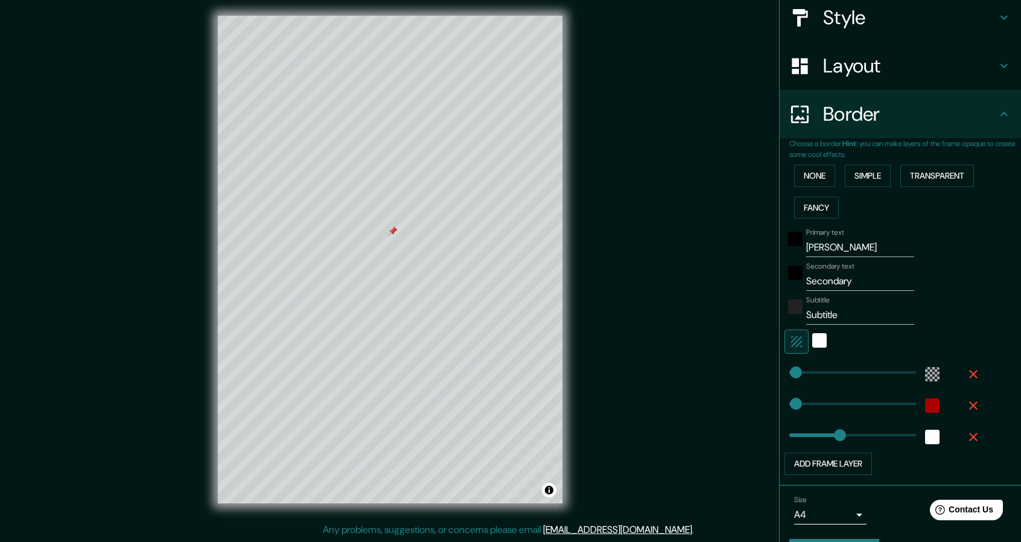
type input "228"
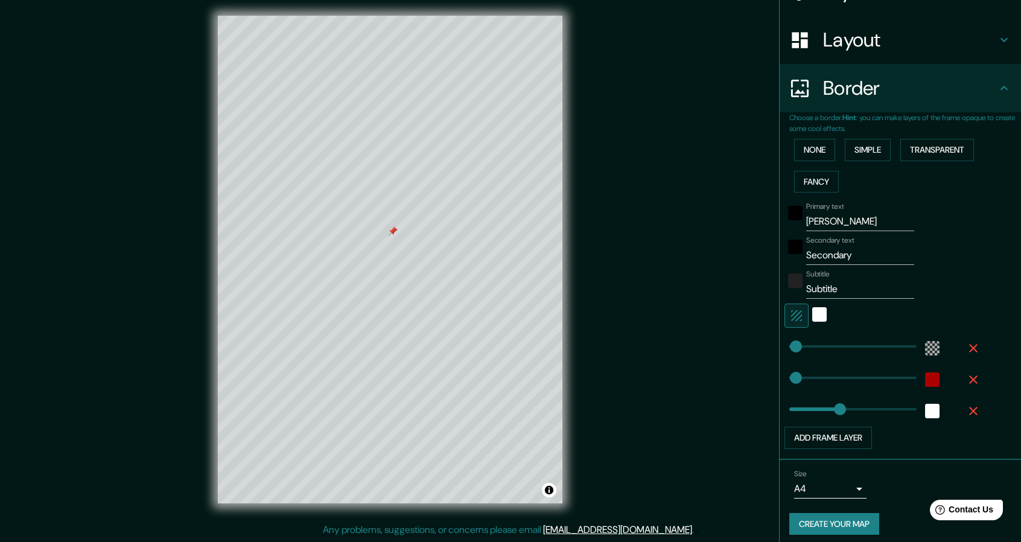
scroll to position [174, 0]
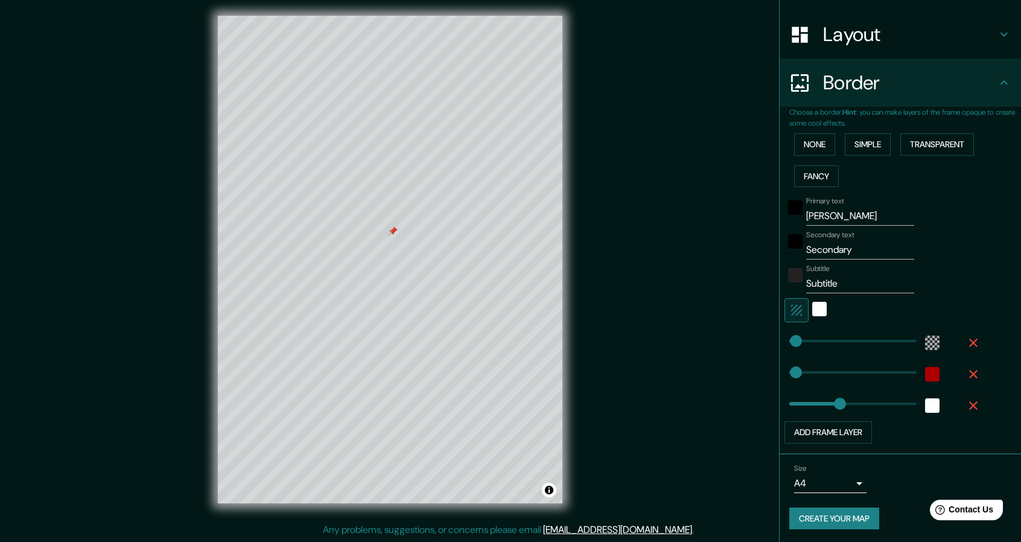
type input "An"
type input "228"
type input "Anz"
type input "228"
type input "Anza"
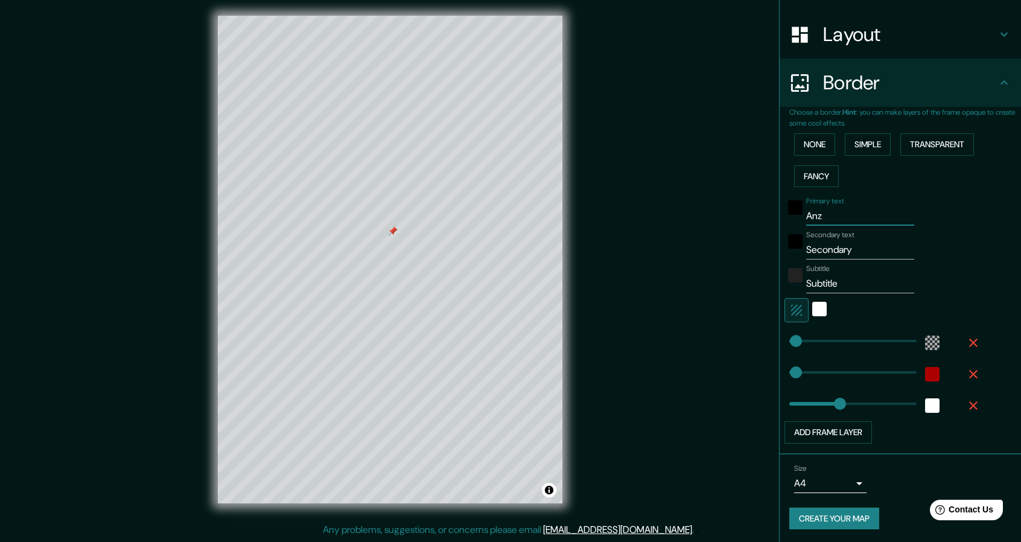
type input "228"
type input "Anz"
type input "228"
type input "An"
type input "228"
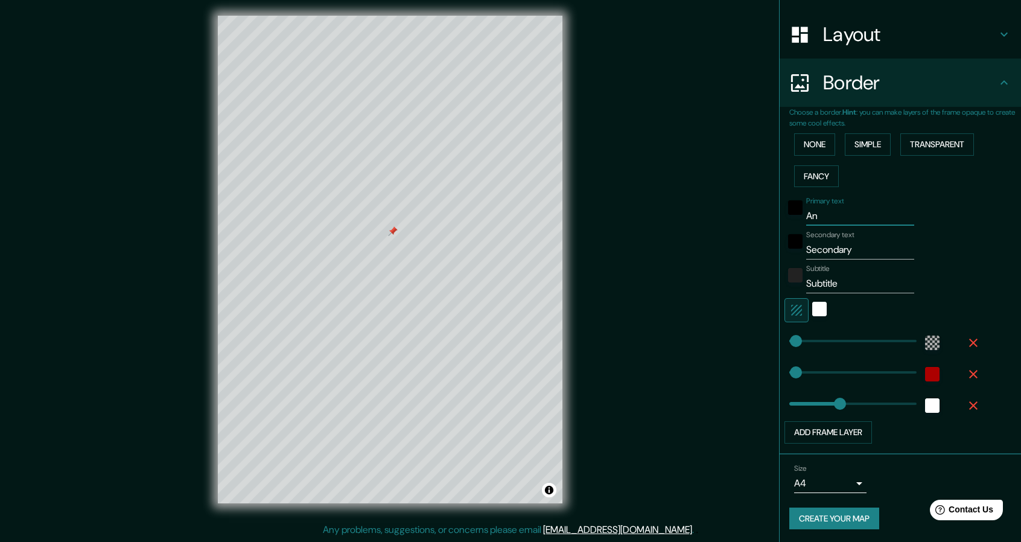
type input "A"
type input "228"
drag, startPoint x: 851, startPoint y: 209, endPoint x: 799, endPoint y: 220, distance: 52.9
click at [806, 220] on input "A" at bounding box center [860, 215] width 108 height 19
type input "228"
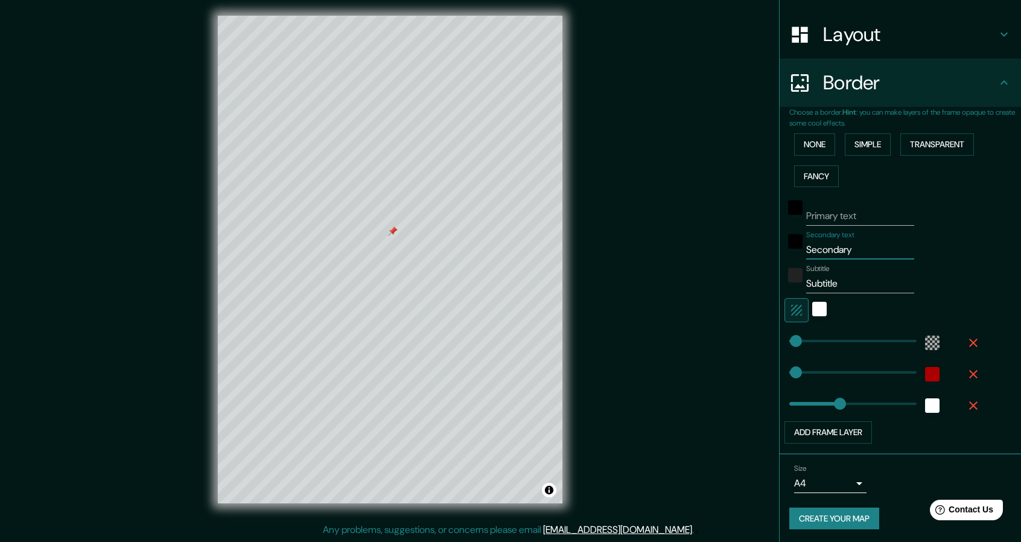
click at [850, 243] on input "Secondary" at bounding box center [860, 249] width 108 height 19
drag, startPoint x: 798, startPoint y: 257, endPoint x: 788, endPoint y: 258, distance: 9.7
click at [790, 258] on div "Primary text Secondary text Secondary Subtitle Subtitle Add frame layer" at bounding box center [886, 318] width 193 height 252
type input "X"
type input "228"
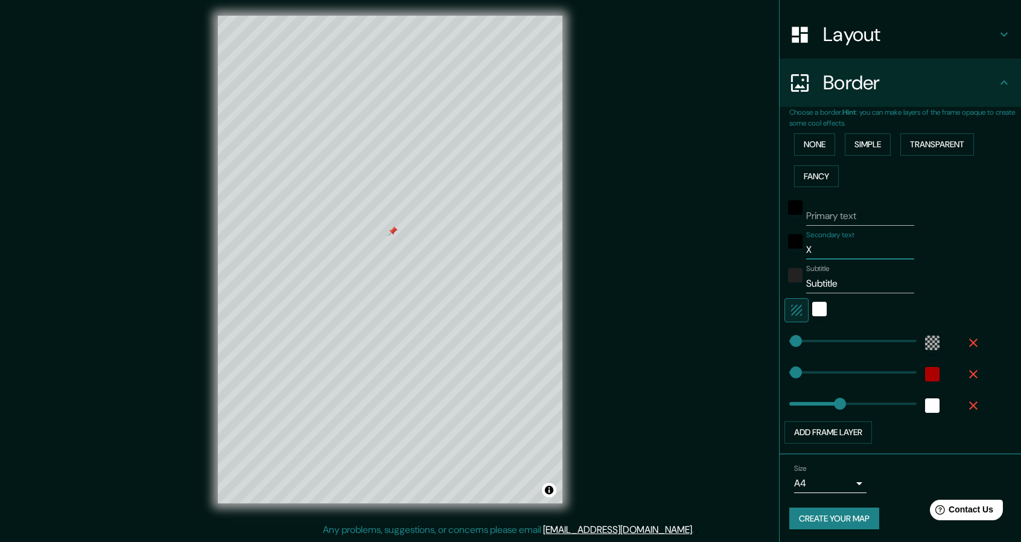
type input "228"
type input "A"
type input "228"
type input "An"
type input "228"
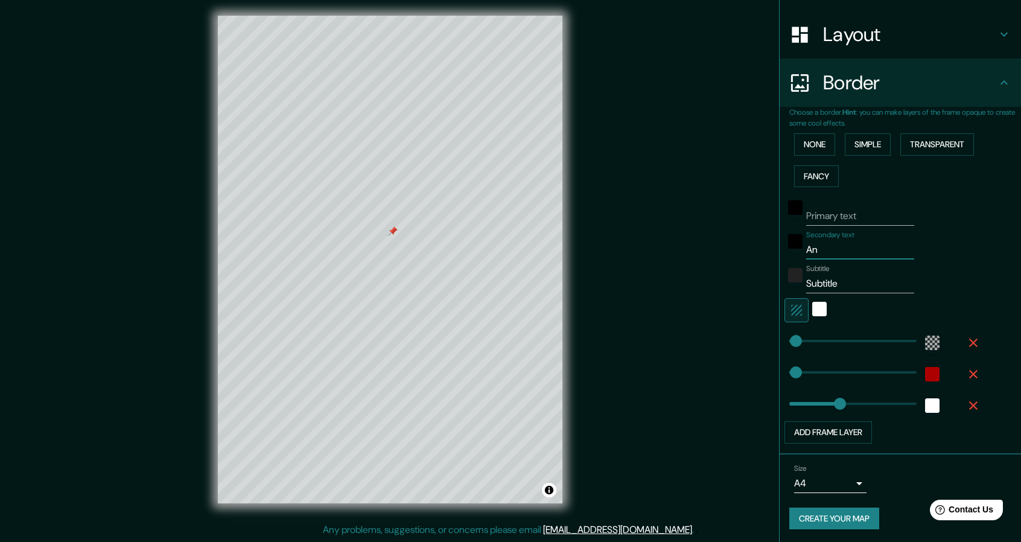
type input "[PERSON_NAME]"
type input "228"
type input "Anal"
type input "228"
type input "Anali"
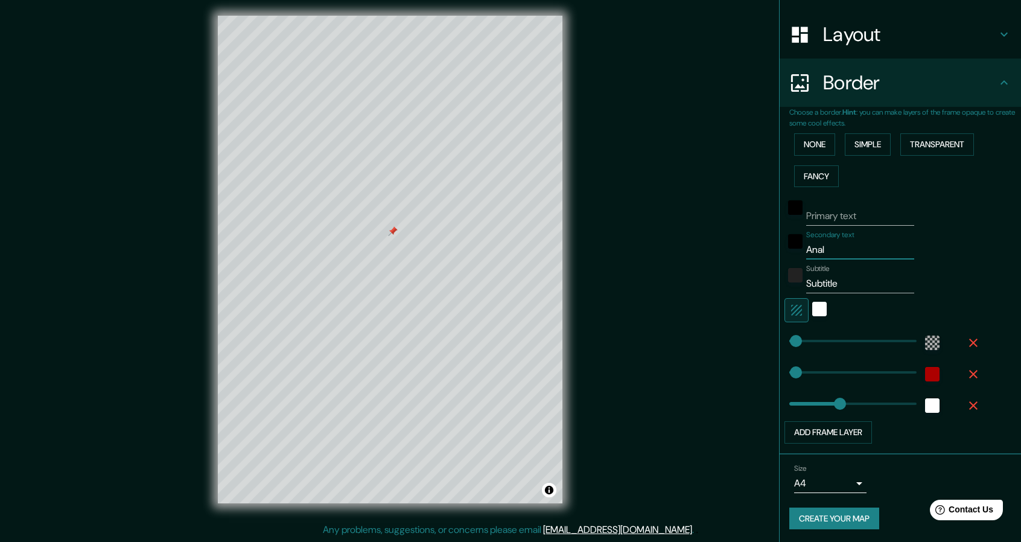
type input "228"
type input "Analiz"
type input "228"
type input "Analizi"
type input "228"
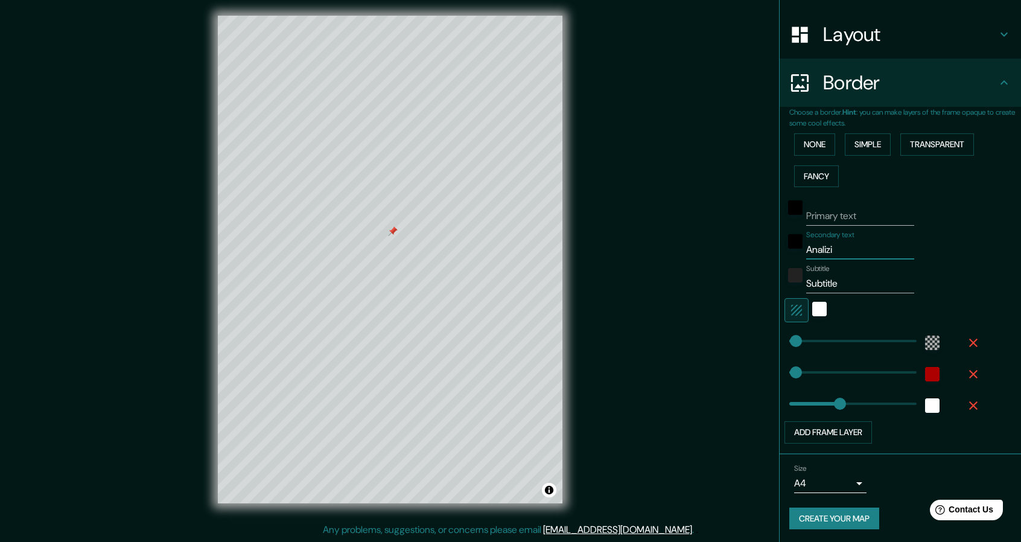
type input "Analizis"
type input "228"
type input "Analizis"
type input "228"
type input "Analizis"
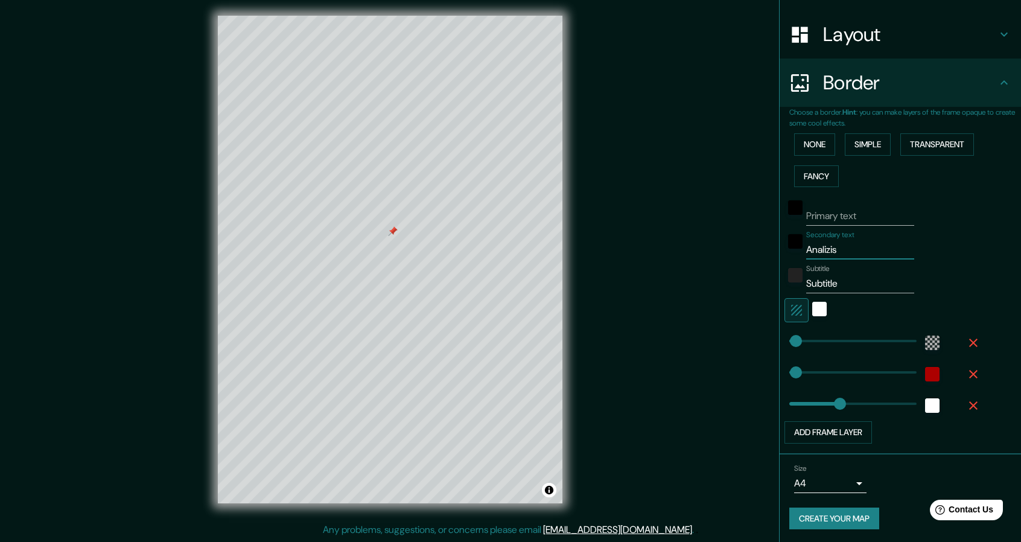
type input "228"
type input "Analizi"
type input "228"
type input "Analiz"
type input "228"
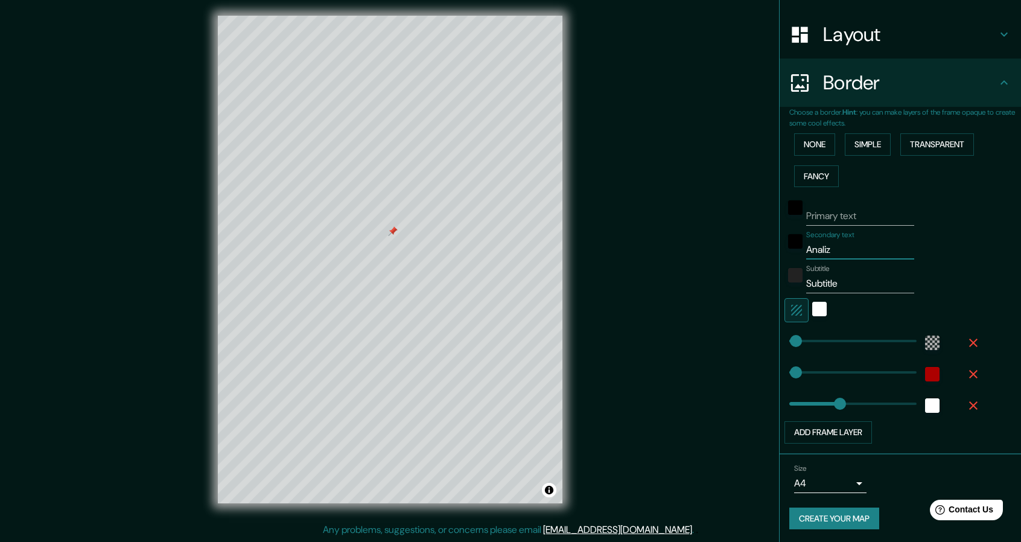
type input "Anali"
type input "228"
type input "Analis"
type input "228"
type input "Analisi"
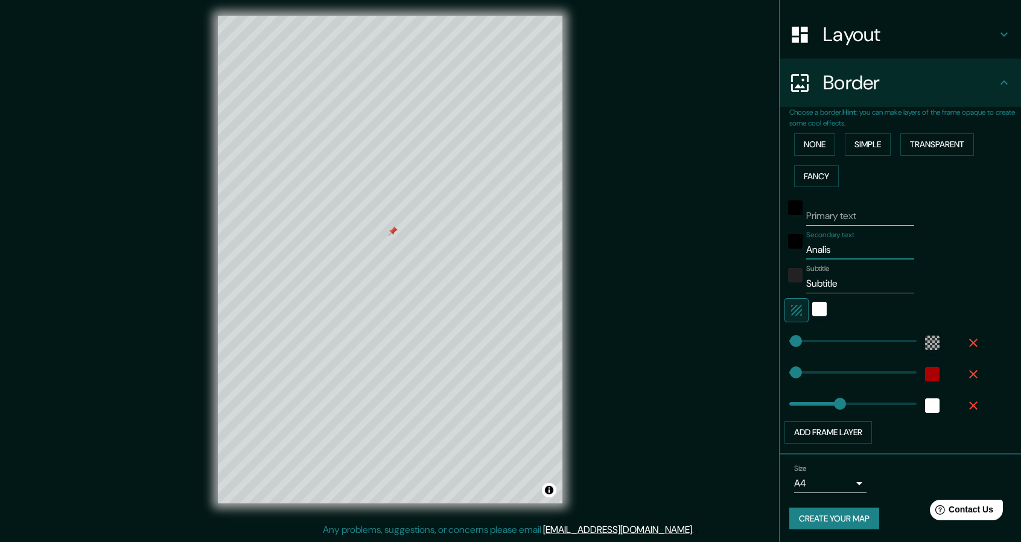
type input "228"
type input "Analisis"
type input "228"
type input "Analisis"
type input "228"
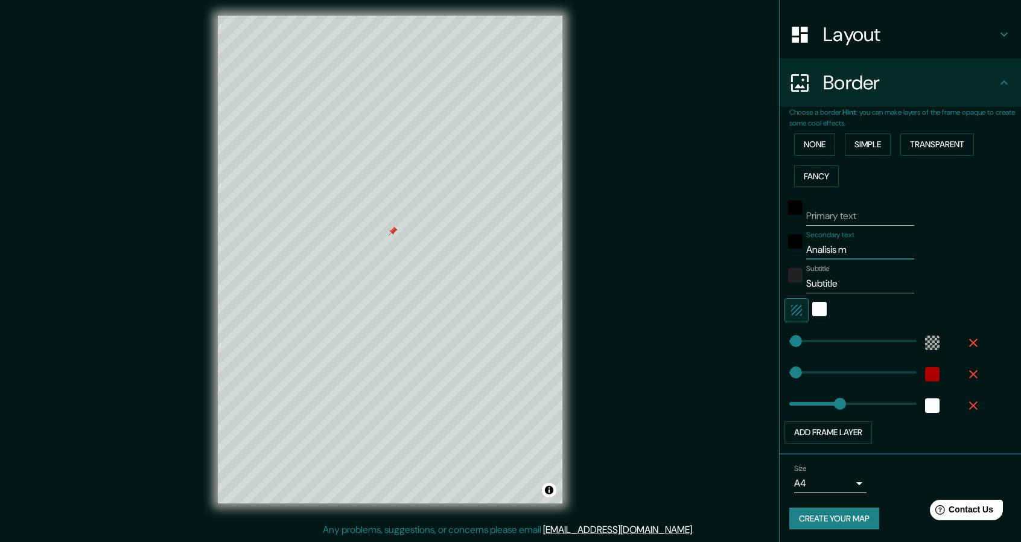
type input "Analisis ma"
type input "228"
type input "Analisis mac"
type input "228"
type input "Analisis macr"
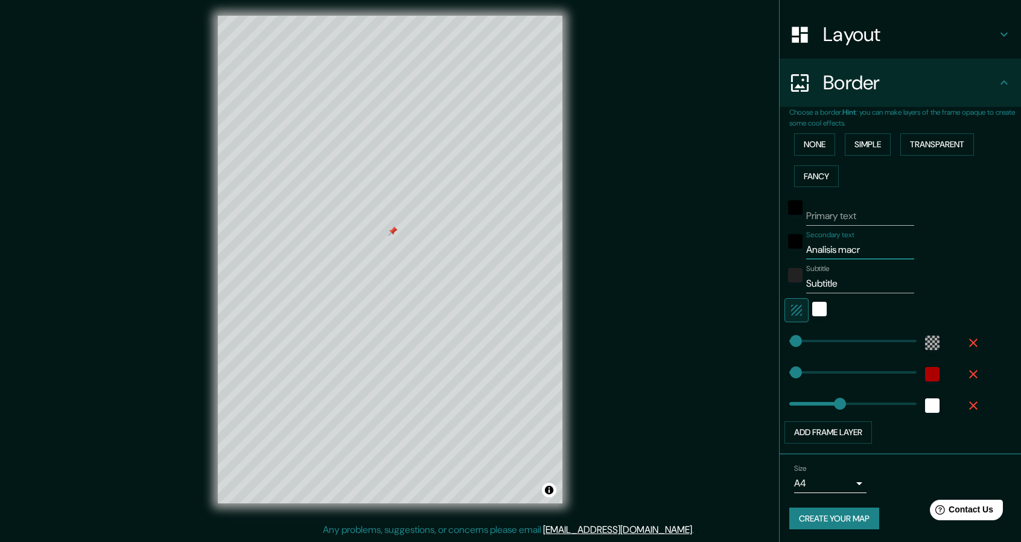
type input "228"
type input "Analisis macro"
type input "228"
type input "Analisis macro"
type input "228"
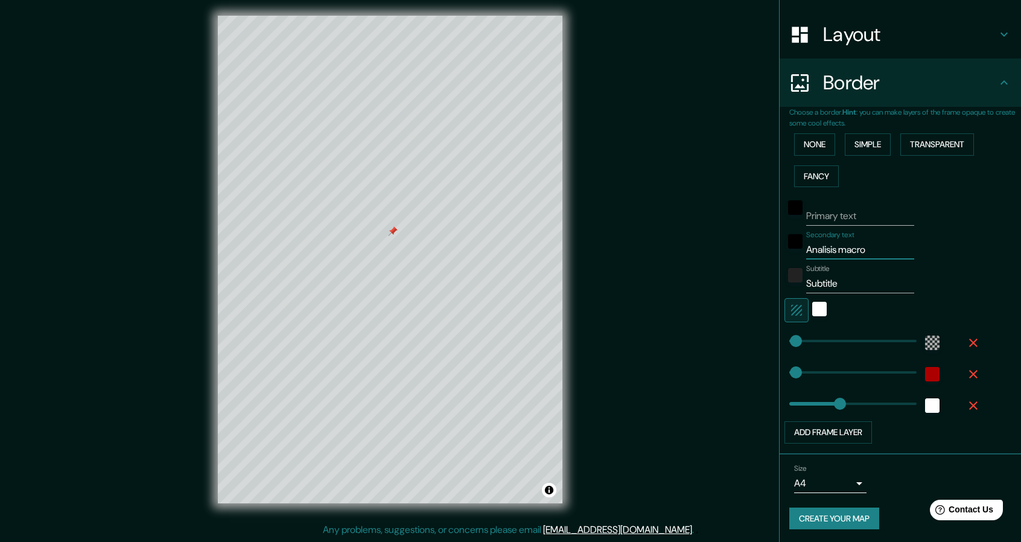
type input "Analisis macro"
drag, startPoint x: 840, startPoint y: 282, endPoint x: 795, endPoint y: 291, distance: 45.6
click at [795, 291] on div "Subtitle Subtitle" at bounding box center [884, 278] width 198 height 29
type input "z"
type input "228"
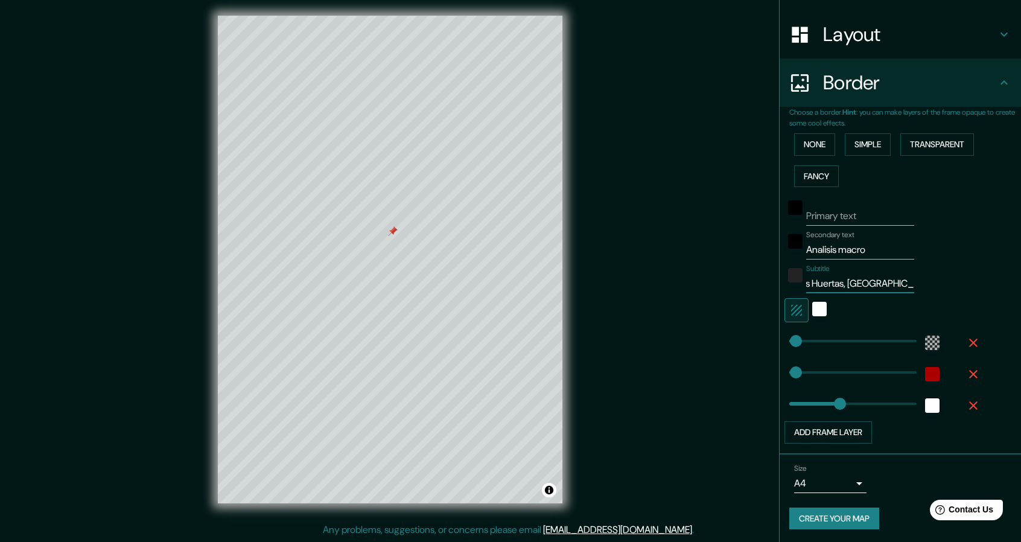
scroll to position [0, 0]
click at [966, 409] on icon "button" at bounding box center [973, 405] width 14 height 14
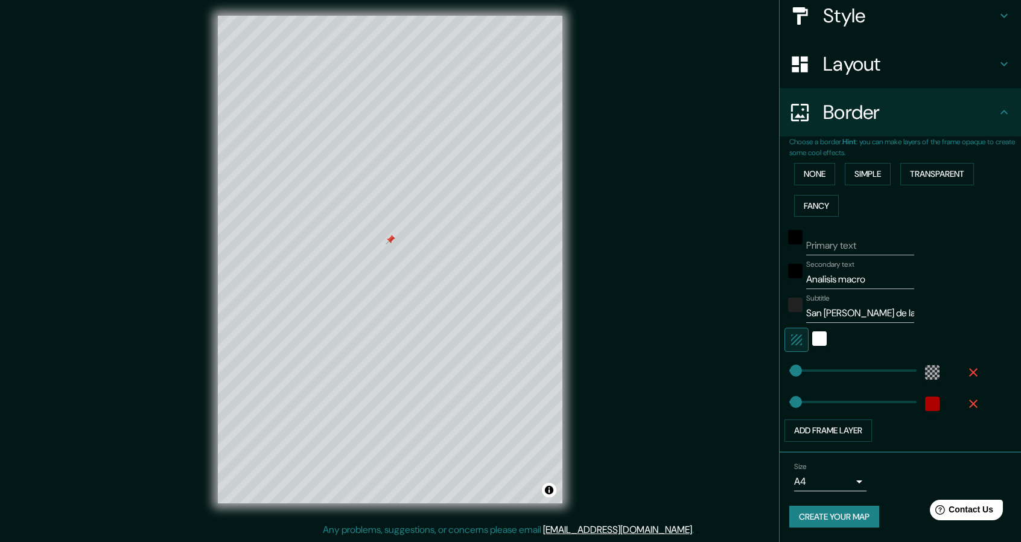
scroll to position [143, 0]
drag, startPoint x: 788, startPoint y: 375, endPoint x: 797, endPoint y: 377, distance: 8.8
click at [908, 173] on button "Transparent" at bounding box center [938, 176] width 74 height 22
click at [870, 250] on input "Primary text" at bounding box center [860, 247] width 108 height 19
click at [919, 167] on button "Transparent" at bounding box center [938, 176] width 74 height 22
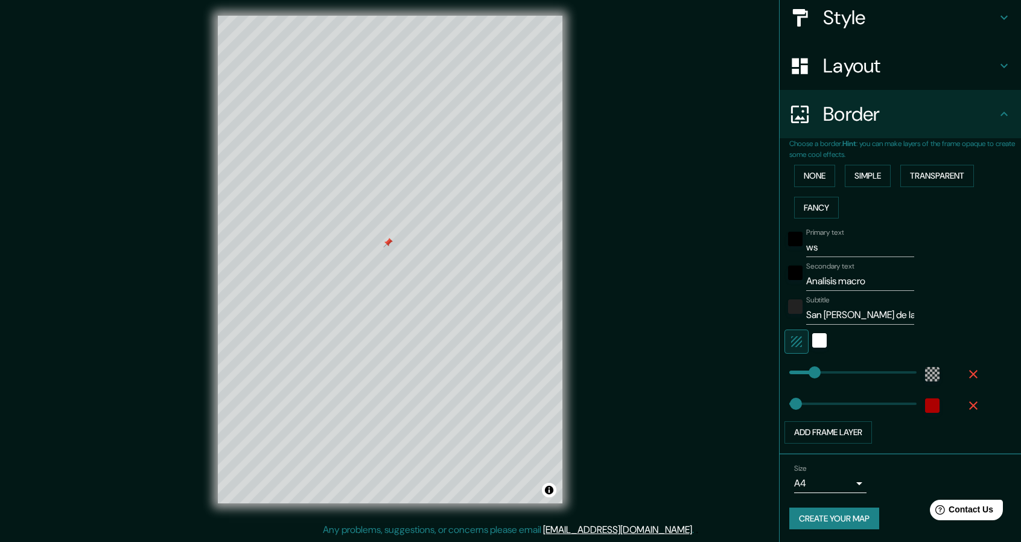
click at [855, 258] on div "Primary text ws Secondary text Analisis macro Subtitle [GEOGRAPHIC_DATA][PERSON…" at bounding box center [886, 333] width 193 height 220
click at [847, 247] on input "ws" at bounding box center [860, 247] width 108 height 19
click at [883, 279] on input "Analisis macro" at bounding box center [860, 281] width 108 height 19
click at [854, 301] on div "Subtitle [GEOGRAPHIC_DATA][PERSON_NAME], [GEOGRAPHIC_DATA]. EdoMex." at bounding box center [860, 310] width 108 height 29
click at [861, 315] on input "San [PERSON_NAME] de las Huertas, [GEOGRAPHIC_DATA]. EdoMex." at bounding box center [860, 314] width 108 height 19
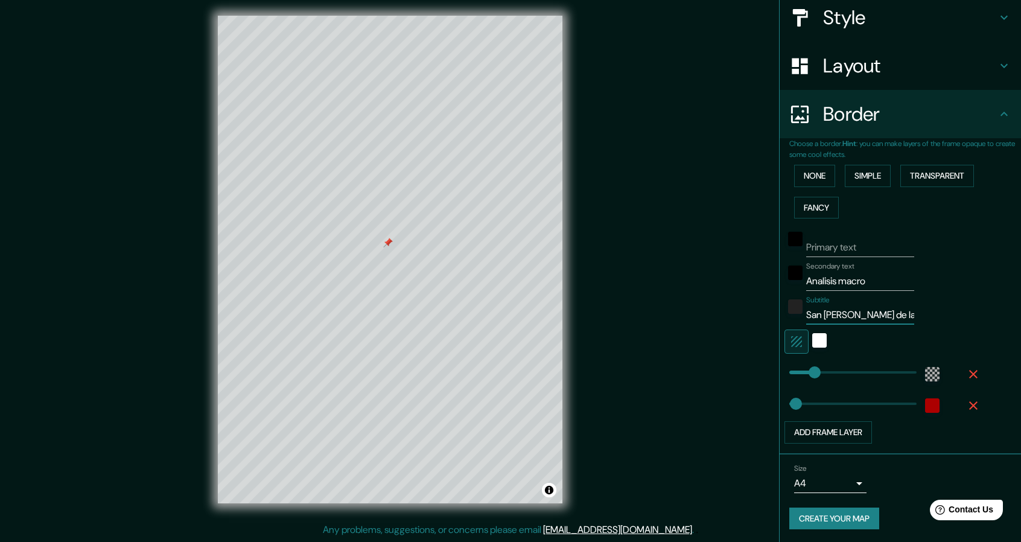
click at [861, 315] on input "San [PERSON_NAME] de las Huertas, [GEOGRAPHIC_DATA]. EdoMex." at bounding box center [860, 314] width 108 height 19
click at [978, 310] on div "Primary text Secondary text Analisis macro Subtitle [GEOGRAPHIC_DATA][PERSON_NA…" at bounding box center [906, 333] width 232 height 220
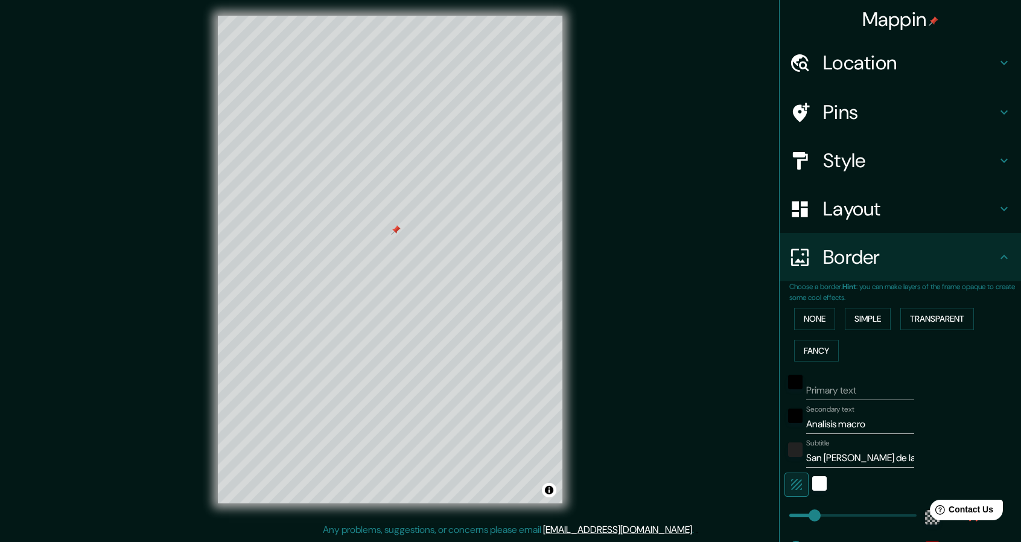
click at [987, 213] on h4 "Layout" at bounding box center [910, 209] width 174 height 24
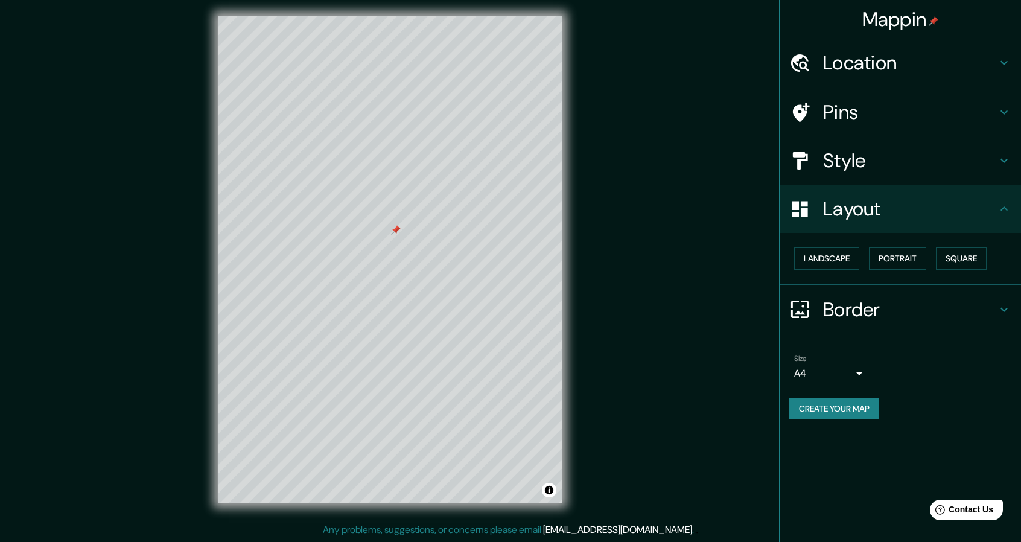
click at [987, 213] on h4 "Layout" at bounding box center [910, 209] width 174 height 24
click at [858, 406] on button "Create your map" at bounding box center [835, 409] width 90 height 22
click at [552, 493] on button "Toggle attribution" at bounding box center [549, 490] width 14 height 14
click at [609, 482] on div "© Mapbox © OpenStreetMap Improve this map" at bounding box center [390, 260] width 919 height 488
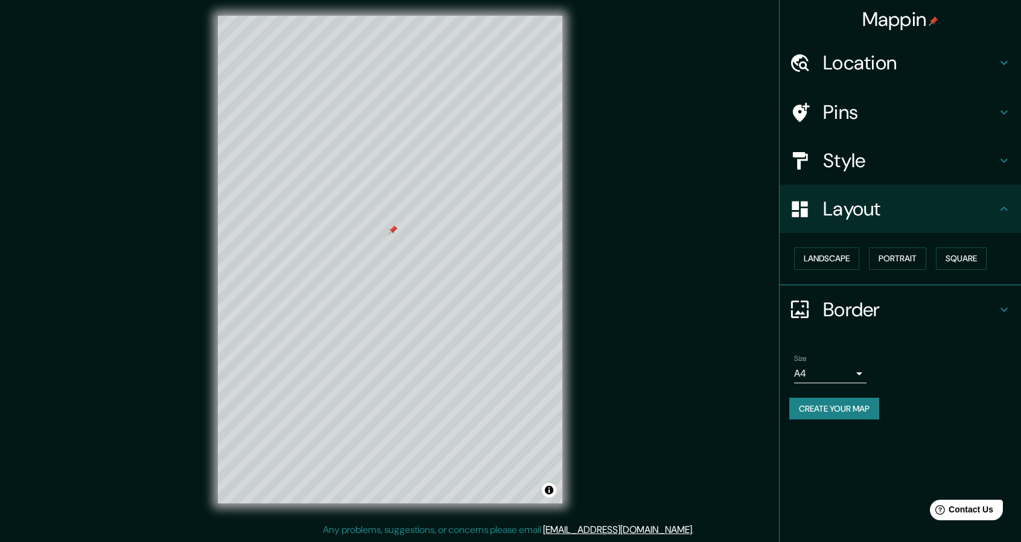
click at [587, 211] on div "© Mapbox © OpenStreetMap Improve this map" at bounding box center [390, 260] width 919 height 488
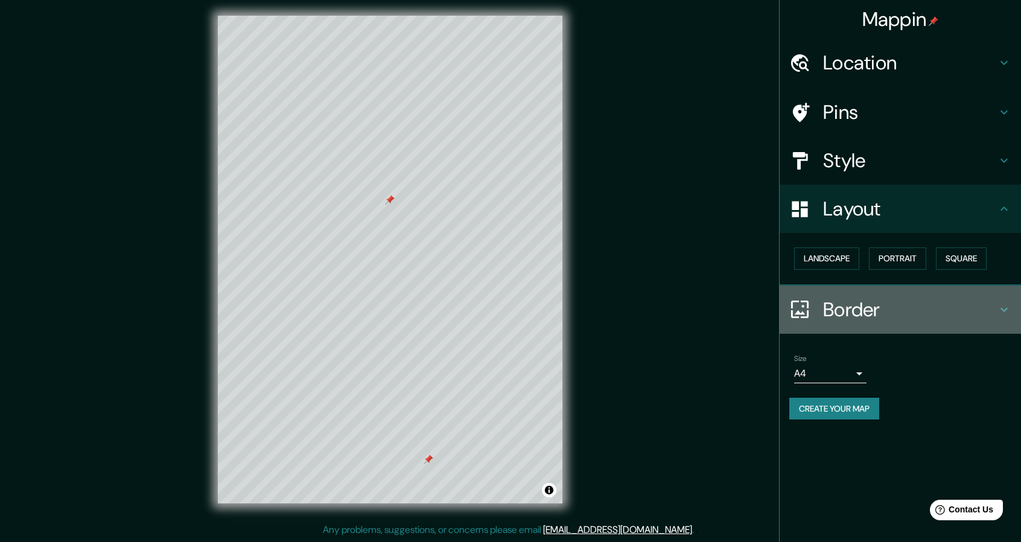
click at [891, 306] on h4 "Border" at bounding box center [910, 310] width 174 height 24
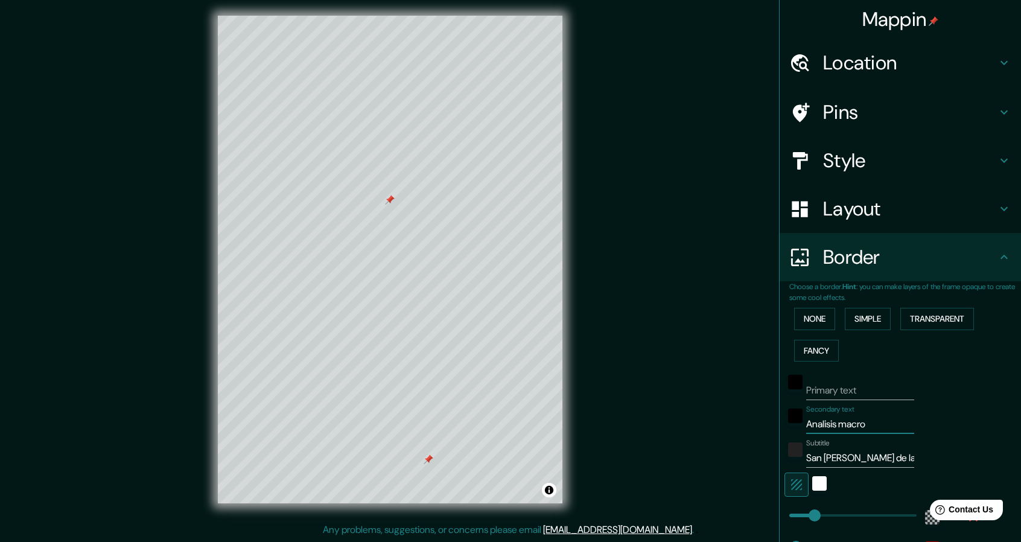
drag, startPoint x: 875, startPoint y: 426, endPoint x: 835, endPoint y: 426, distance: 39.8
click at [835, 426] on input "Analisis macro" at bounding box center [860, 424] width 108 height 19
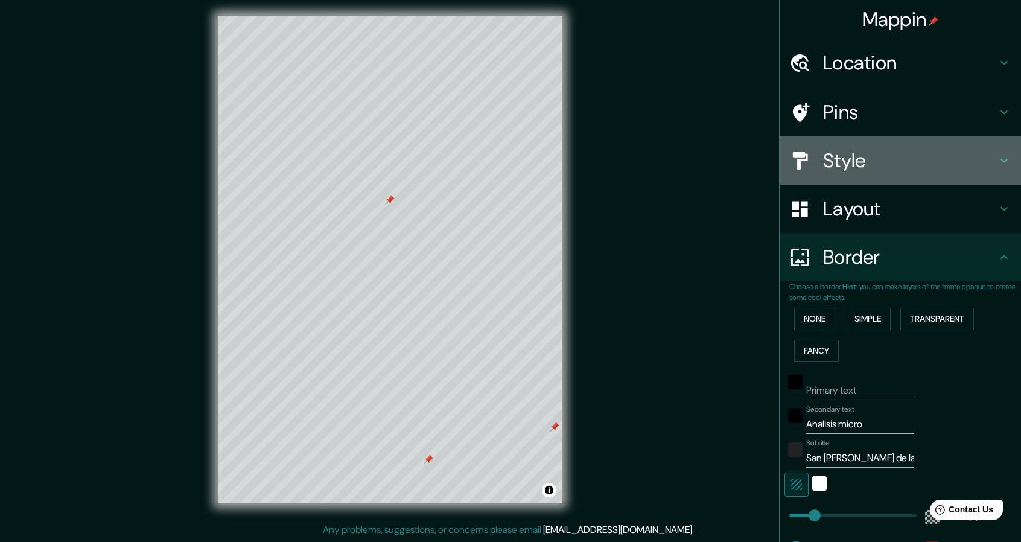
click at [969, 161] on h4 "Style" at bounding box center [910, 160] width 174 height 24
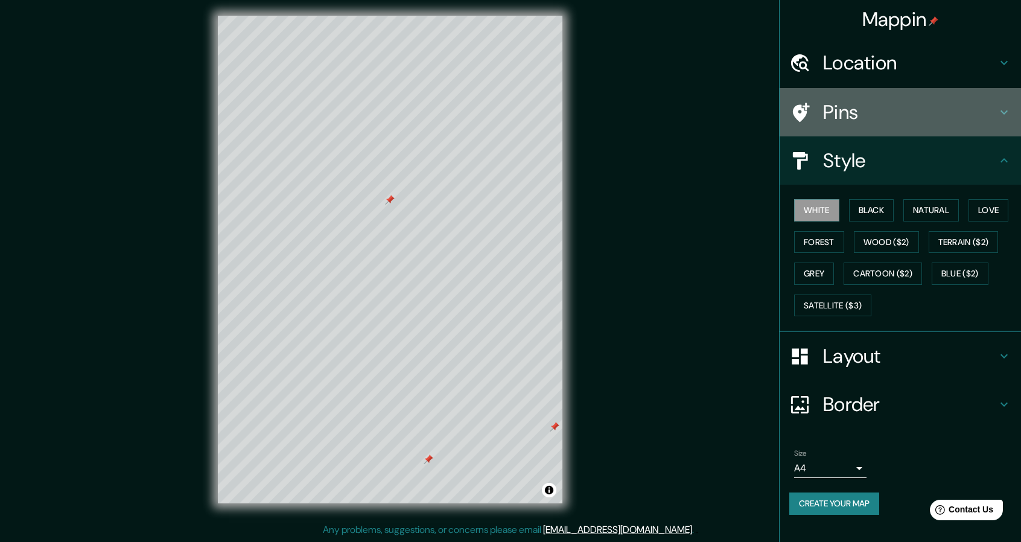
click at [974, 130] on div "Pins" at bounding box center [900, 112] width 241 height 48
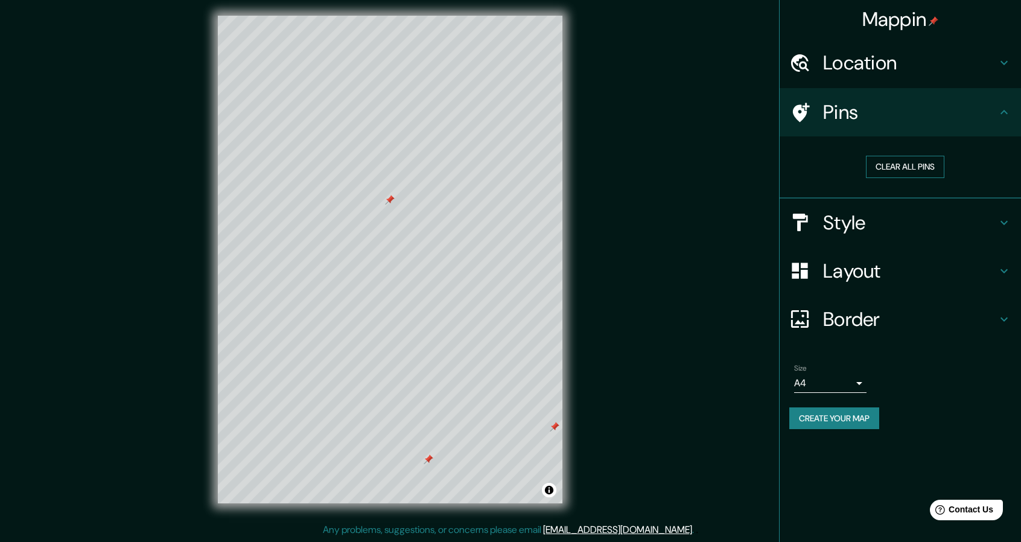
click at [927, 170] on button "Clear all pins" at bounding box center [905, 167] width 78 height 22
click at [855, 417] on button "Create your map" at bounding box center [835, 418] width 90 height 22
click at [849, 415] on div "Create your map" at bounding box center [901, 418] width 222 height 22
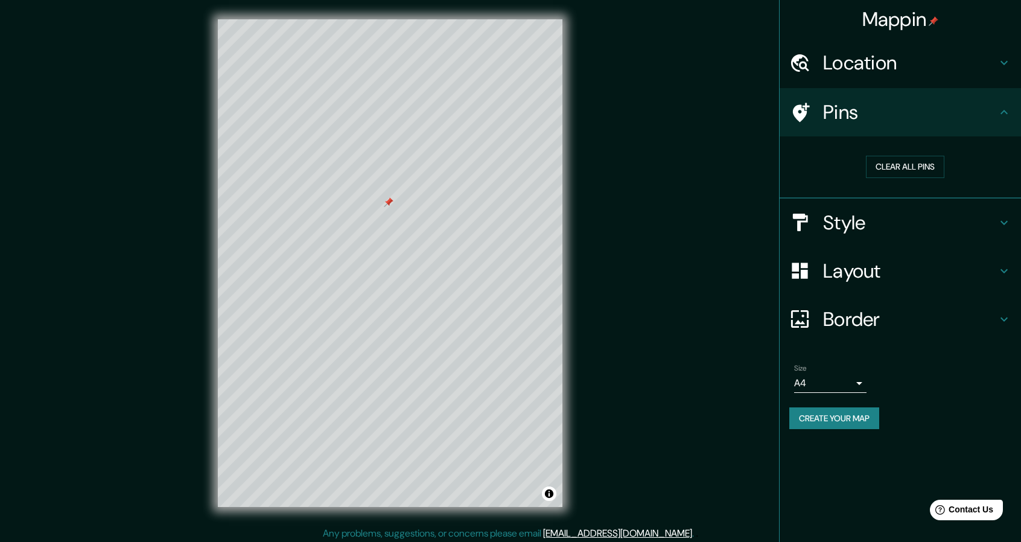
click at [866, 225] on h4 "Style" at bounding box center [910, 223] width 174 height 24
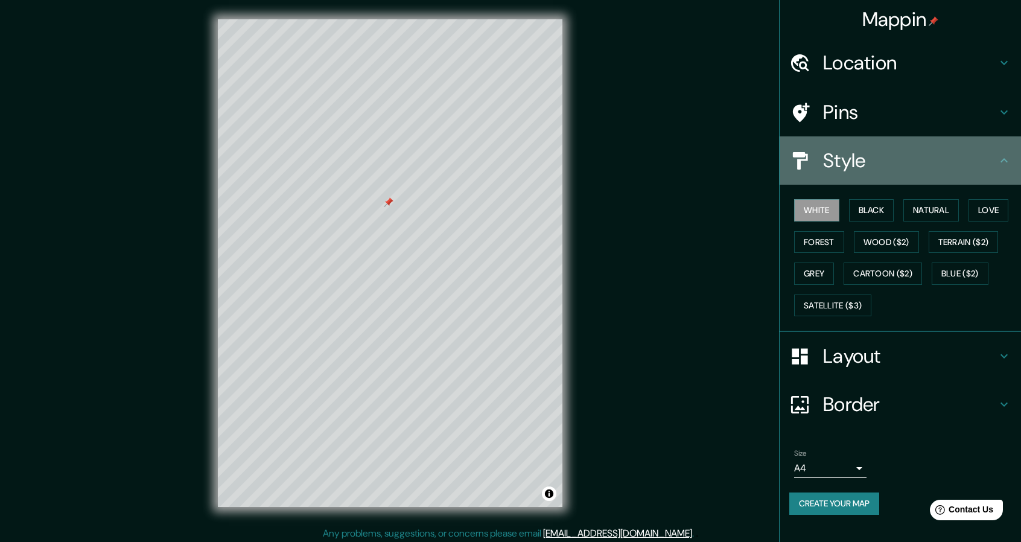
click at [919, 170] on h4 "Style" at bounding box center [910, 160] width 174 height 24
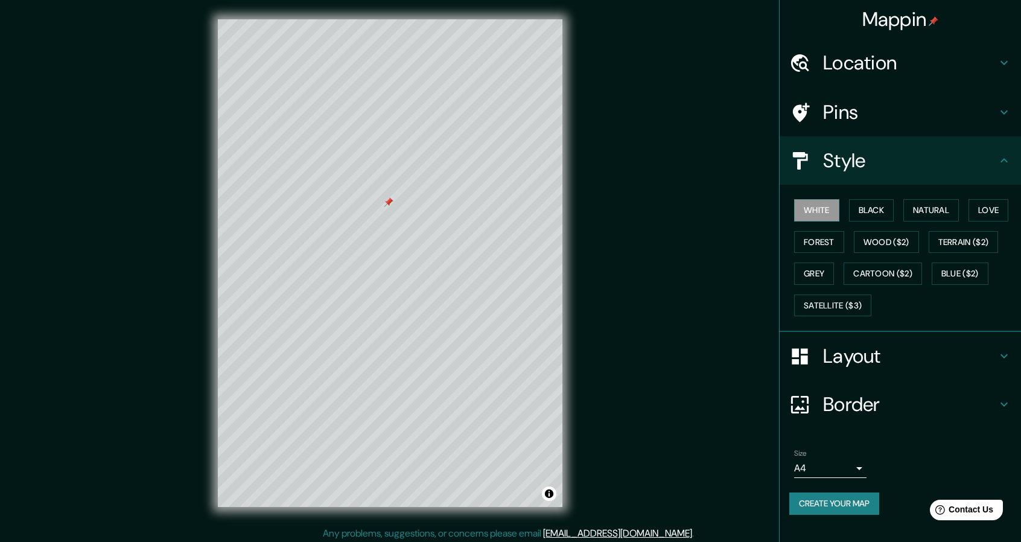
click at [923, 352] on h4 "Layout" at bounding box center [910, 356] width 174 height 24
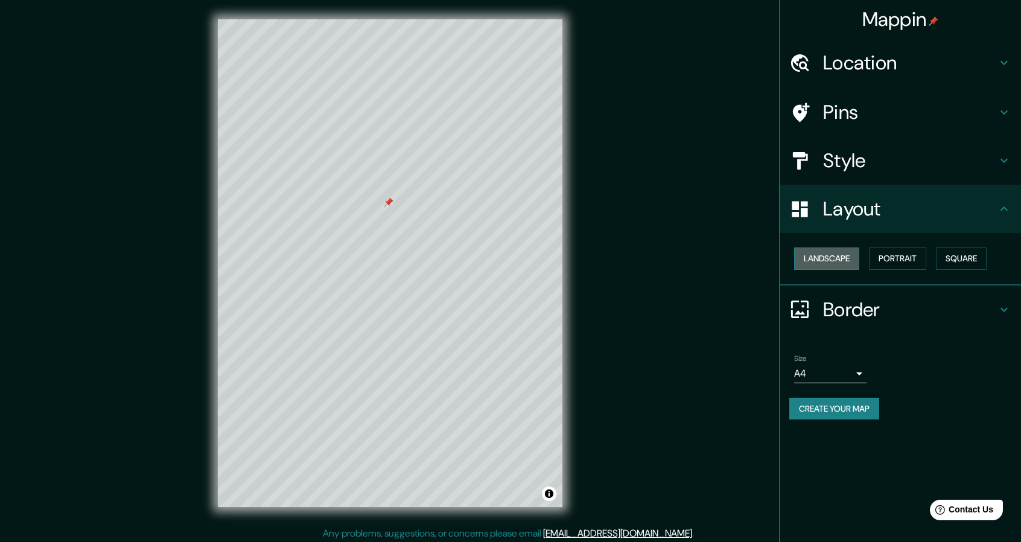
click at [814, 253] on button "Landscape" at bounding box center [826, 258] width 65 height 22
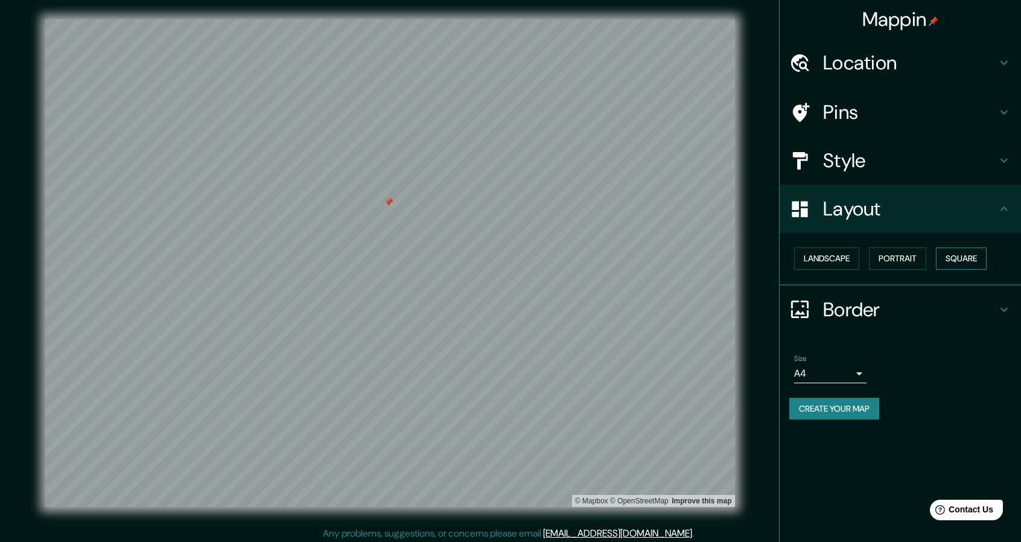
click at [939, 264] on div "Landscape [GEOGRAPHIC_DATA]" at bounding box center [906, 259] width 232 height 32
click at [907, 260] on button "Portrait" at bounding box center [897, 258] width 57 height 22
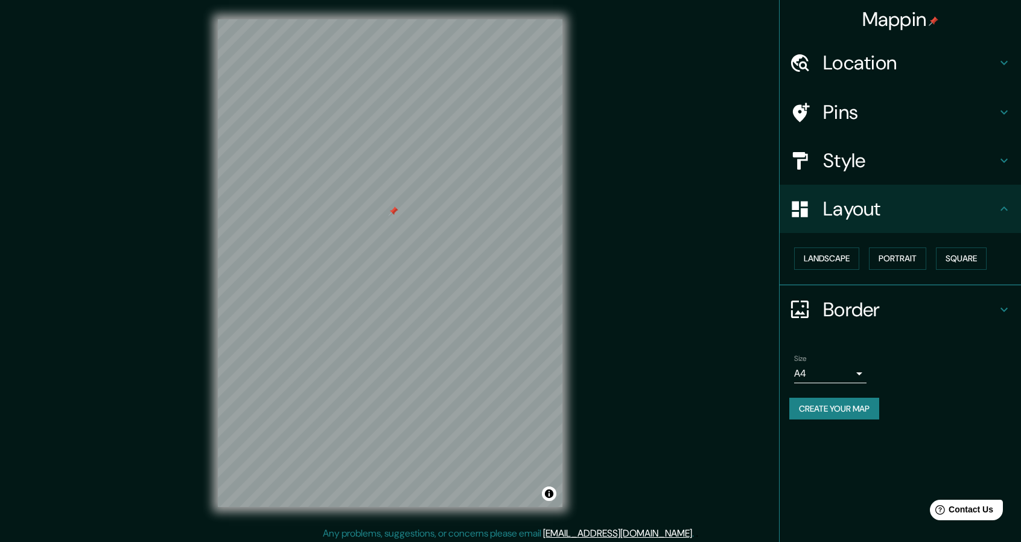
click at [848, 415] on button "Create your map" at bounding box center [835, 409] width 90 height 22
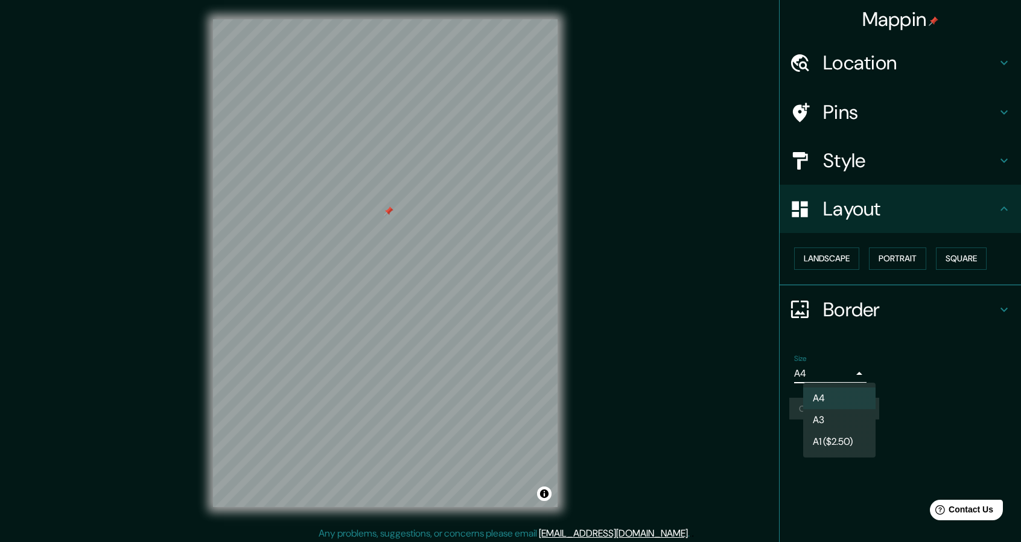
click at [858, 374] on body "Mappin Location [GEOGRAPHIC_DATA], [GEOGRAPHIC_DATA], [GEOGRAPHIC_DATA] Pins St…" at bounding box center [510, 271] width 1021 height 542
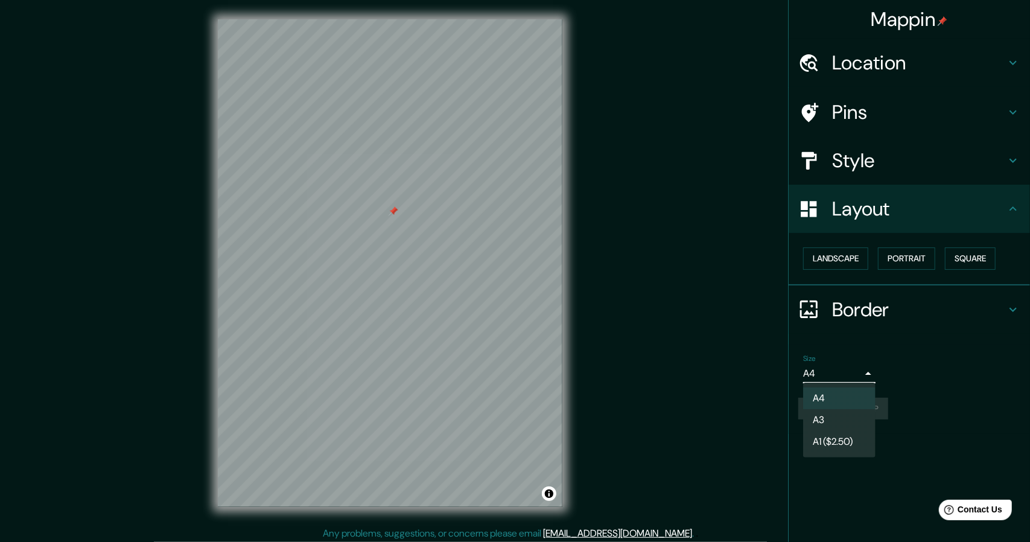
click at [858, 374] on div at bounding box center [515, 271] width 1030 height 542
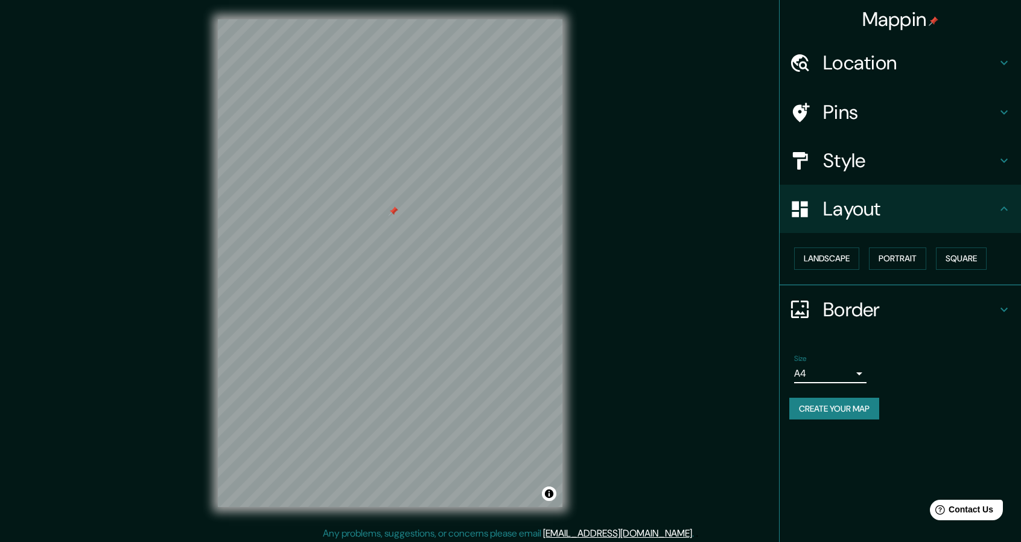
click at [860, 384] on div "Size A4 single" at bounding box center [901, 369] width 222 height 39
